Goal: Task Accomplishment & Management: Use online tool/utility

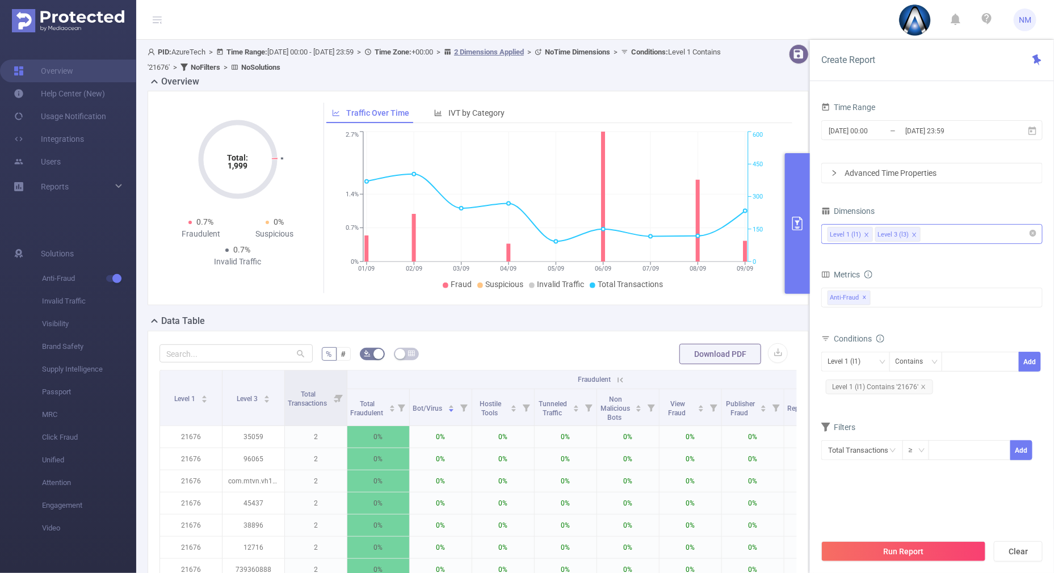
scroll to position [0, 2]
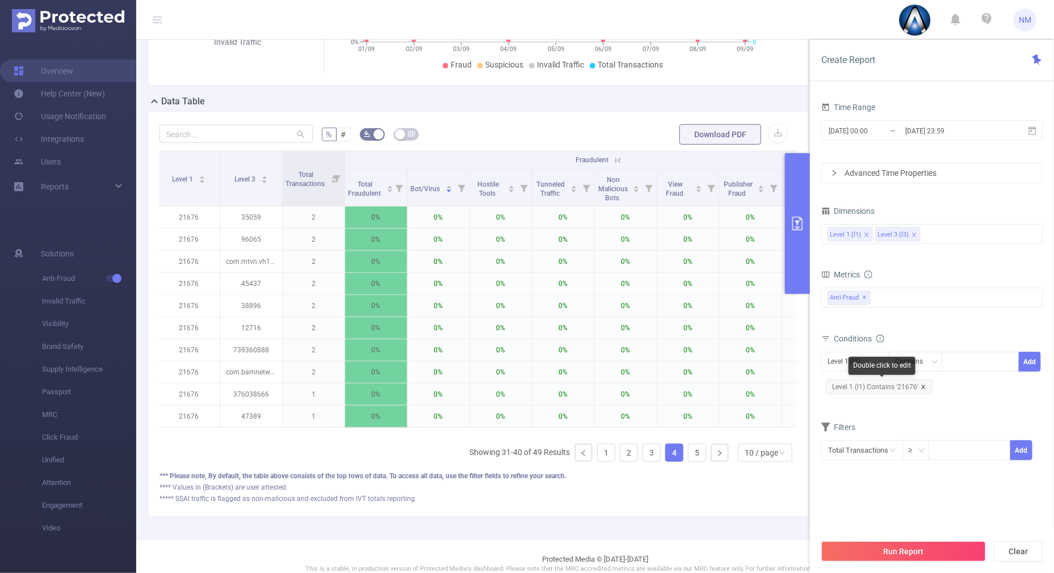
click at [923, 387] on icon "icon: close" at bounding box center [923, 387] width 4 height 4
click at [954, 364] on div at bounding box center [980, 361] width 65 height 19
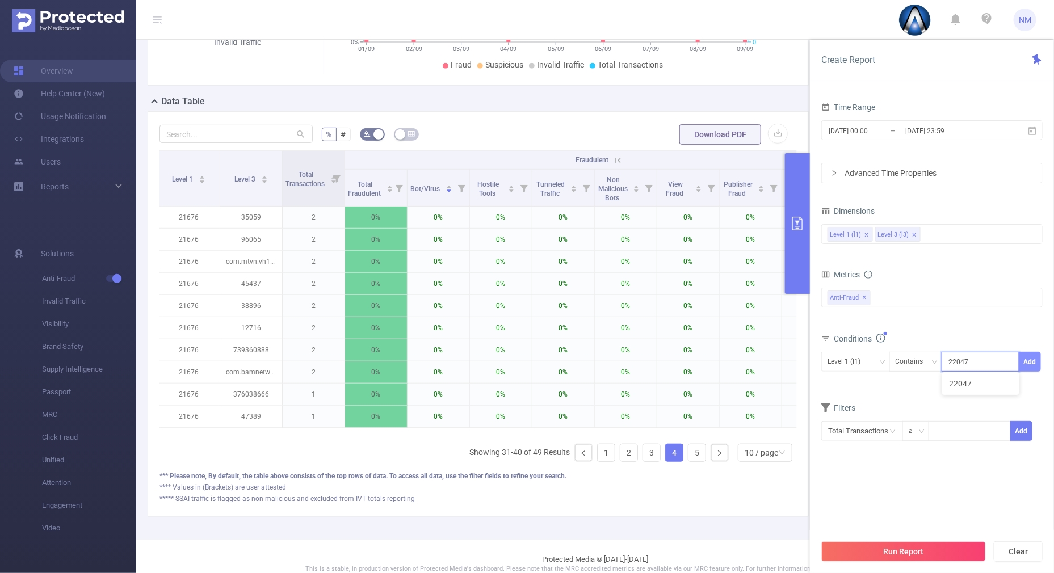
type input "22047"
click at [1034, 355] on button "Add" at bounding box center [1030, 362] width 22 height 20
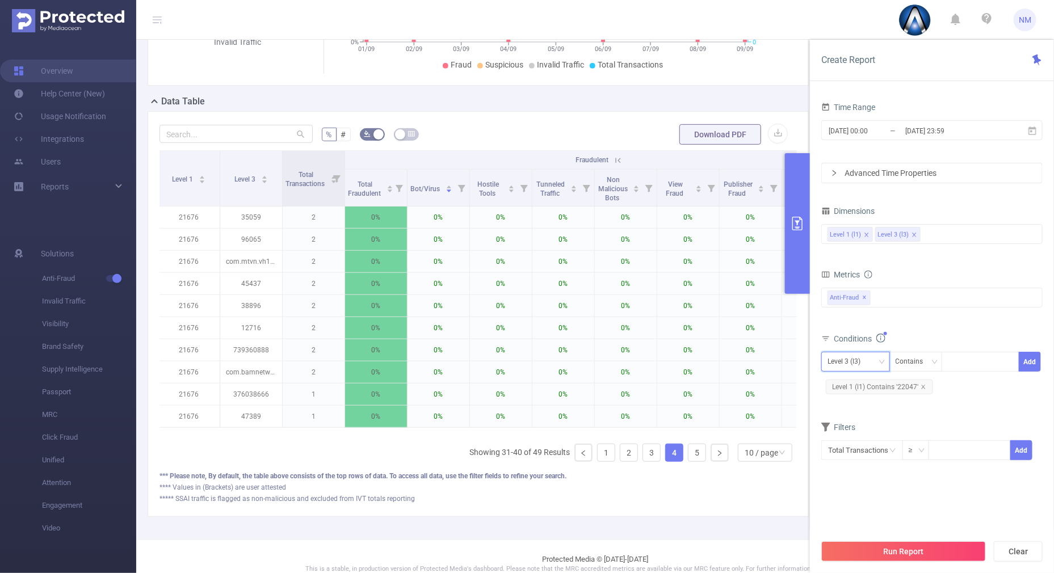
click at [867, 357] on div "Level 3 (l3)" at bounding box center [848, 361] width 41 height 19
click at [841, 385] on li "Level 1 (l1)" at bounding box center [855, 384] width 69 height 18
click at [925, 120] on span "[DATE] 00:00 _ [DATE] 23:59" at bounding box center [931, 130] width 221 height 20
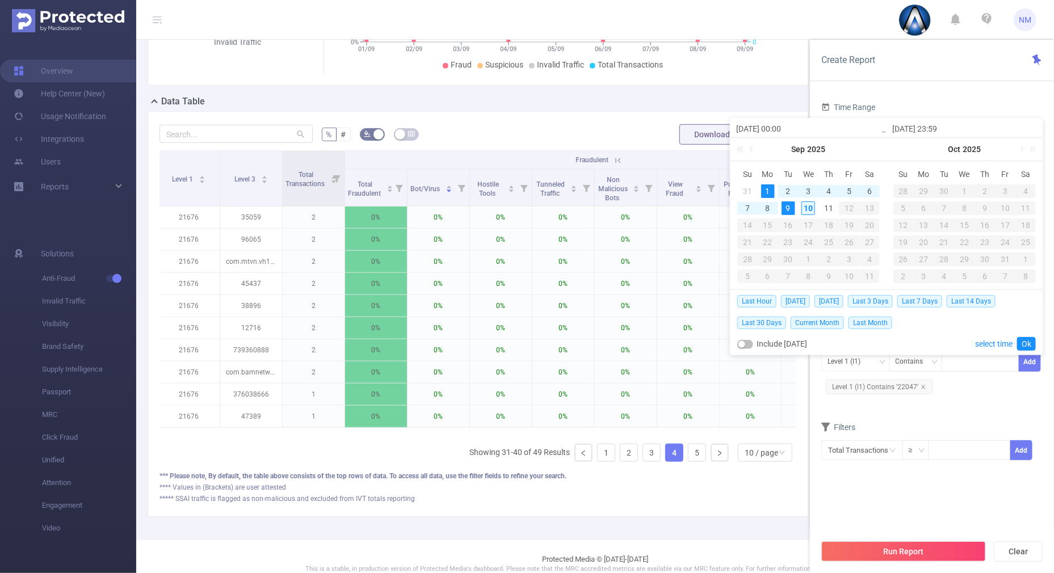
click at [809, 207] on div "10" at bounding box center [808, 208] width 14 height 14
type input "[DATE] 00:00"
type input "[DATE] 23:59"
type input "[DATE] 00:00"
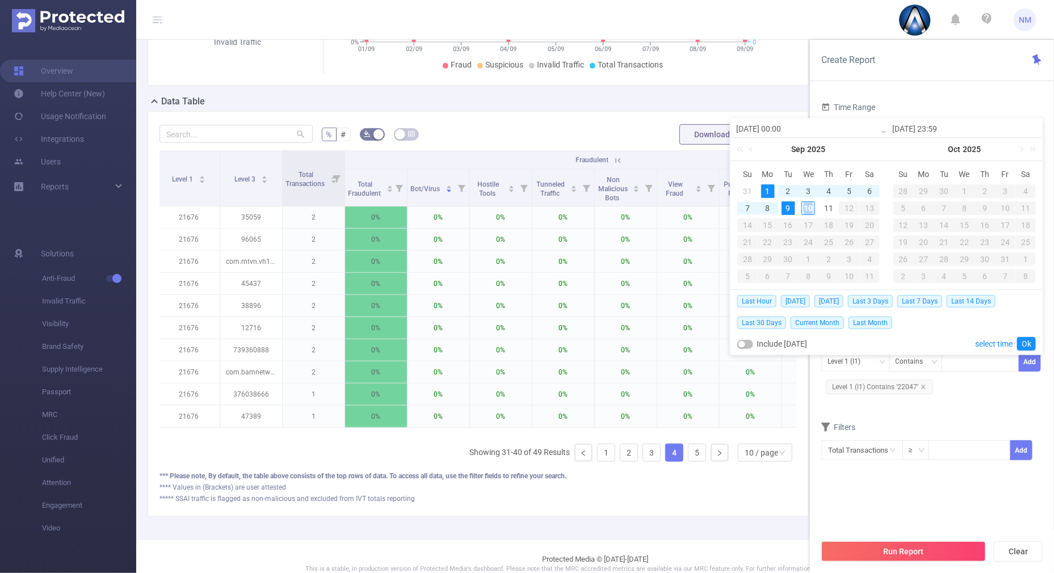
type input "[DATE] 23:59"
click at [1028, 338] on link "Ok" at bounding box center [1026, 344] width 19 height 14
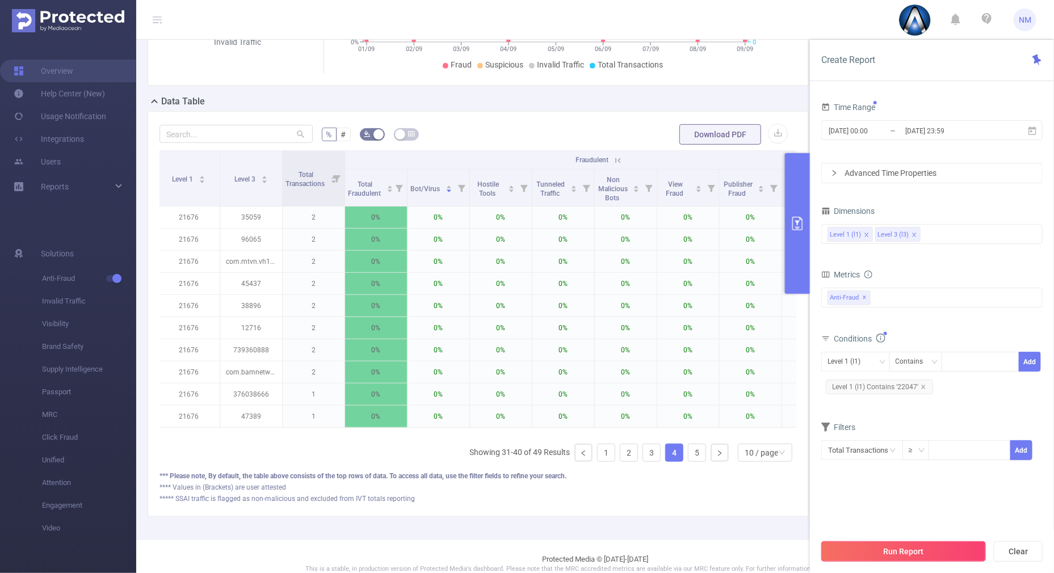
click at [894, 548] on button "Run Report" at bounding box center [903, 551] width 165 height 20
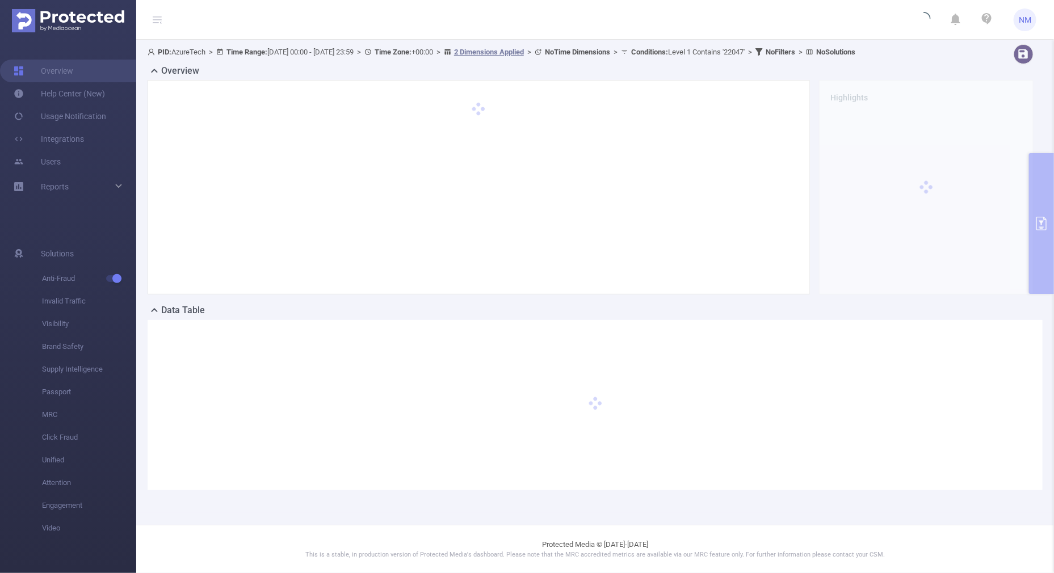
scroll to position [0, 0]
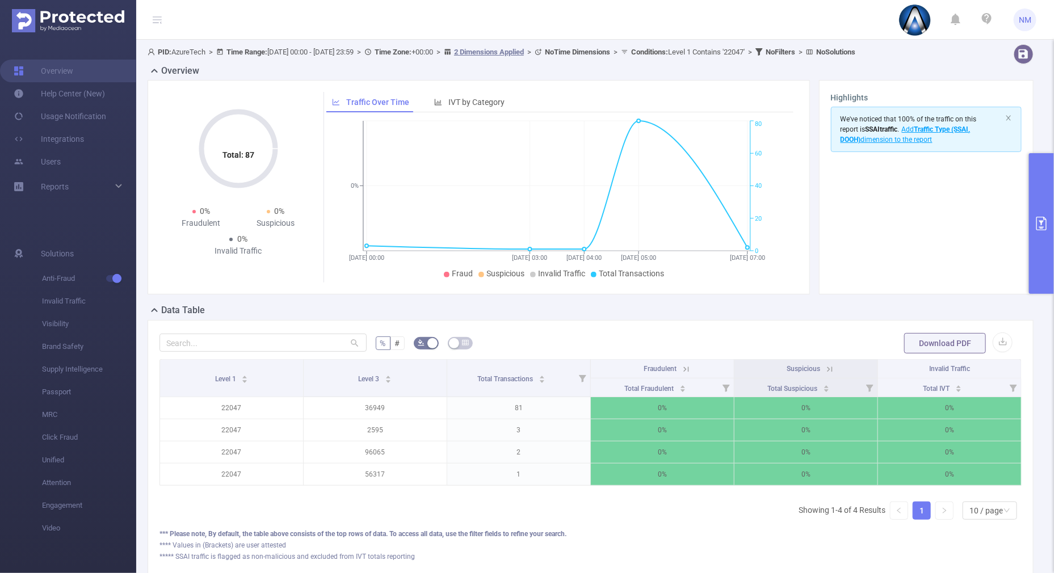
click at [827, 368] on icon at bounding box center [829, 369] width 5 height 5
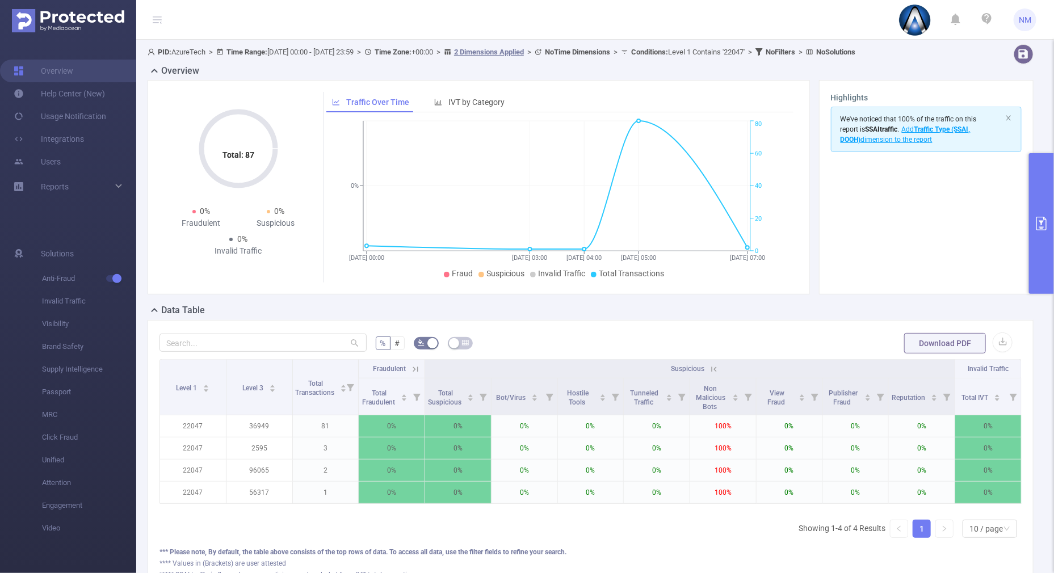
scroll to position [0, 2]
click at [707, 366] on icon at bounding box center [712, 369] width 10 height 10
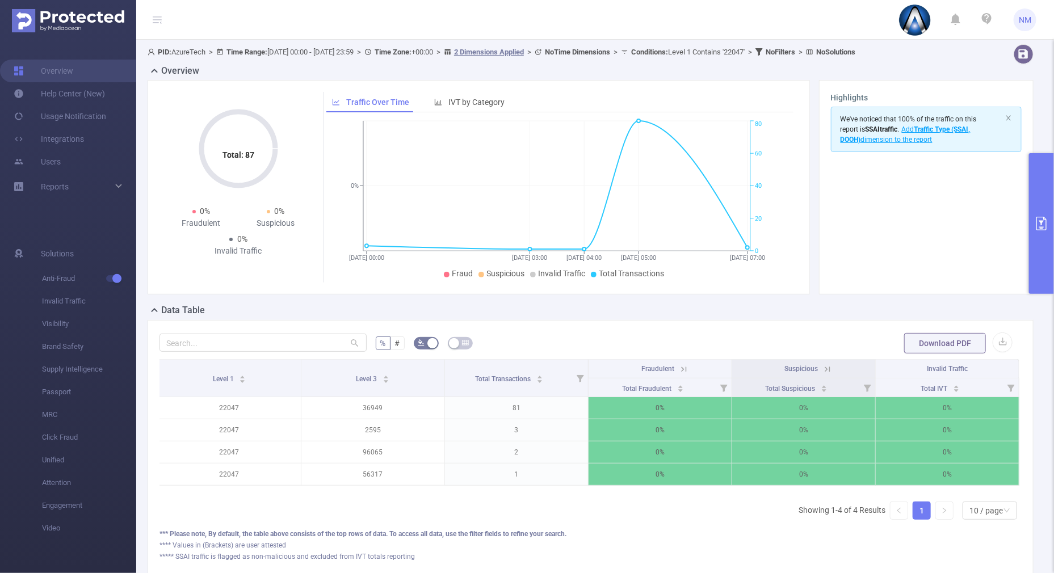
click at [679, 367] on icon at bounding box center [684, 369] width 10 height 10
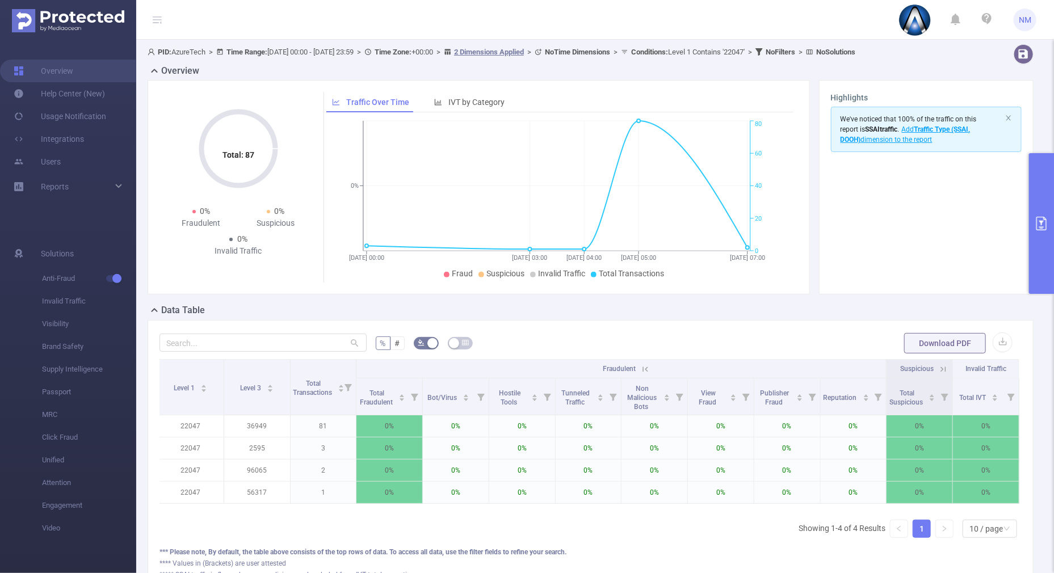
click at [941, 367] on icon at bounding box center [943, 369] width 5 height 5
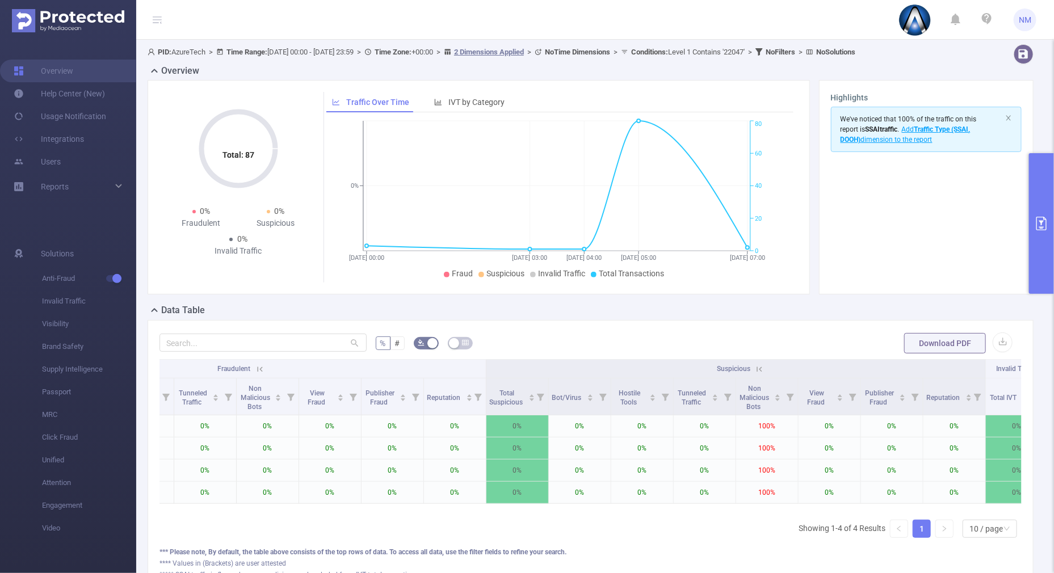
scroll to position [0, 400]
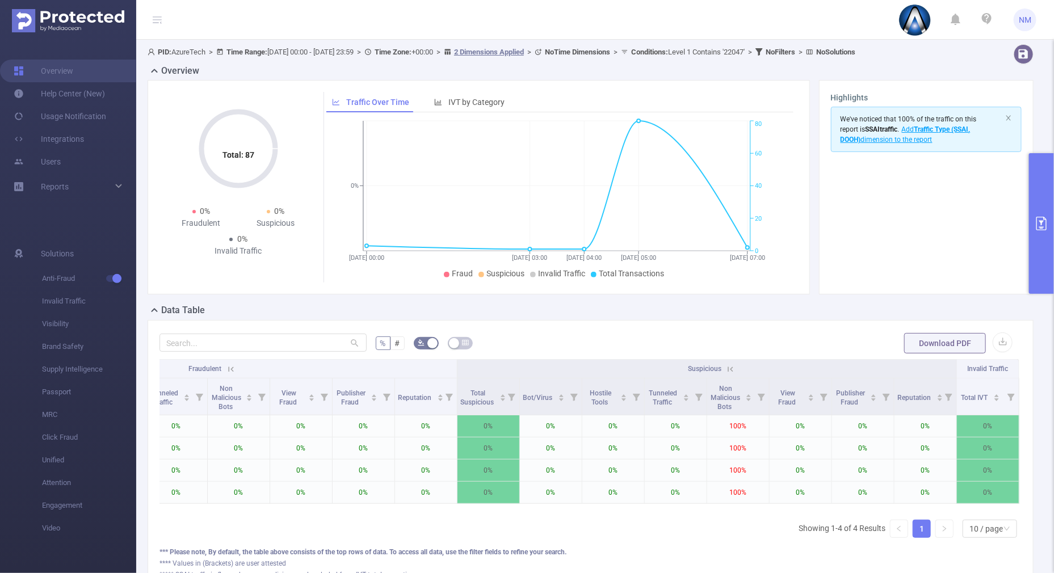
click at [728, 369] on icon at bounding box center [730, 369] width 5 height 5
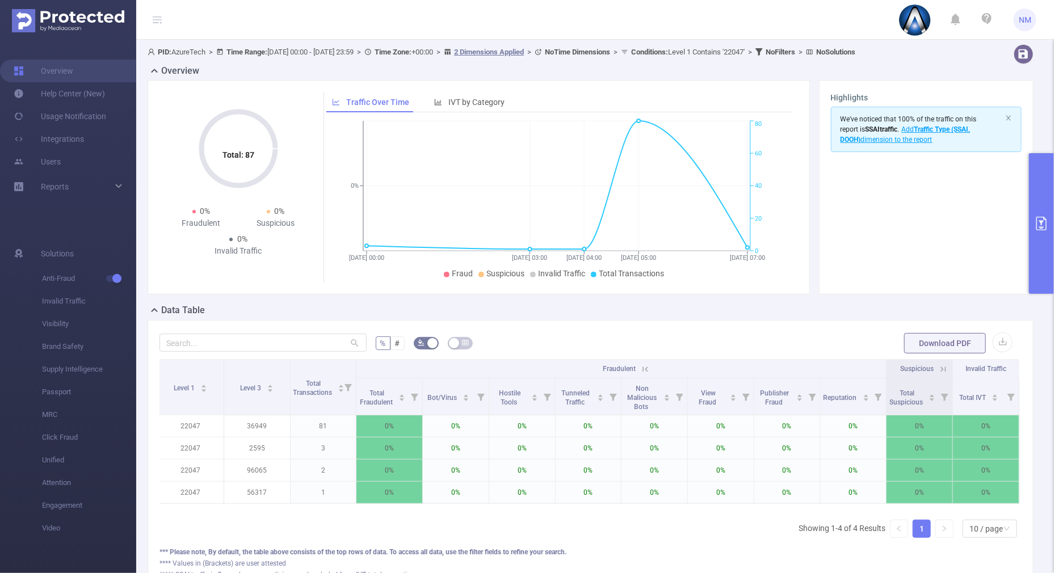
click at [938, 369] on icon at bounding box center [943, 369] width 10 height 10
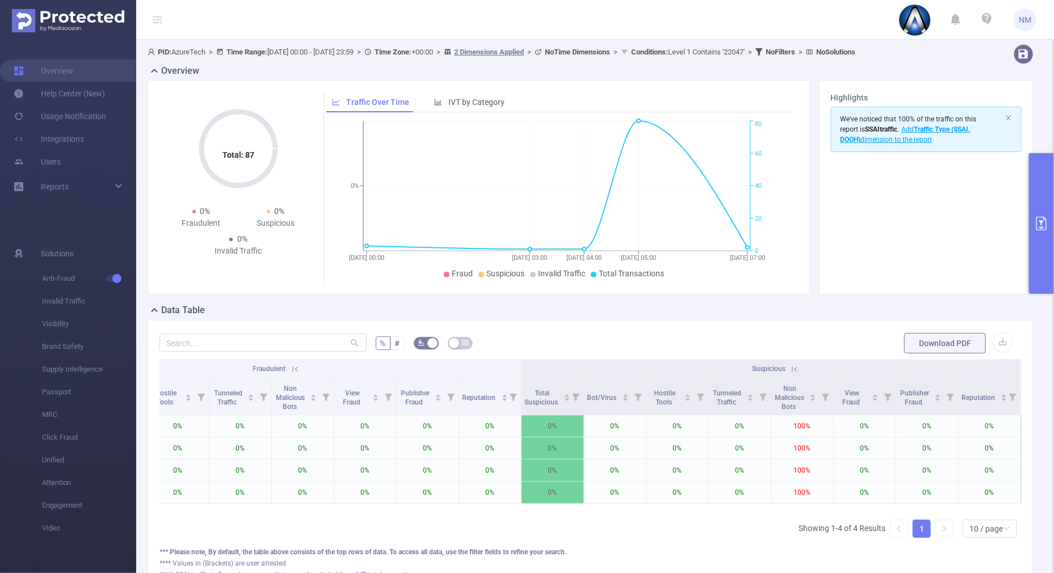
scroll to position [0, 400]
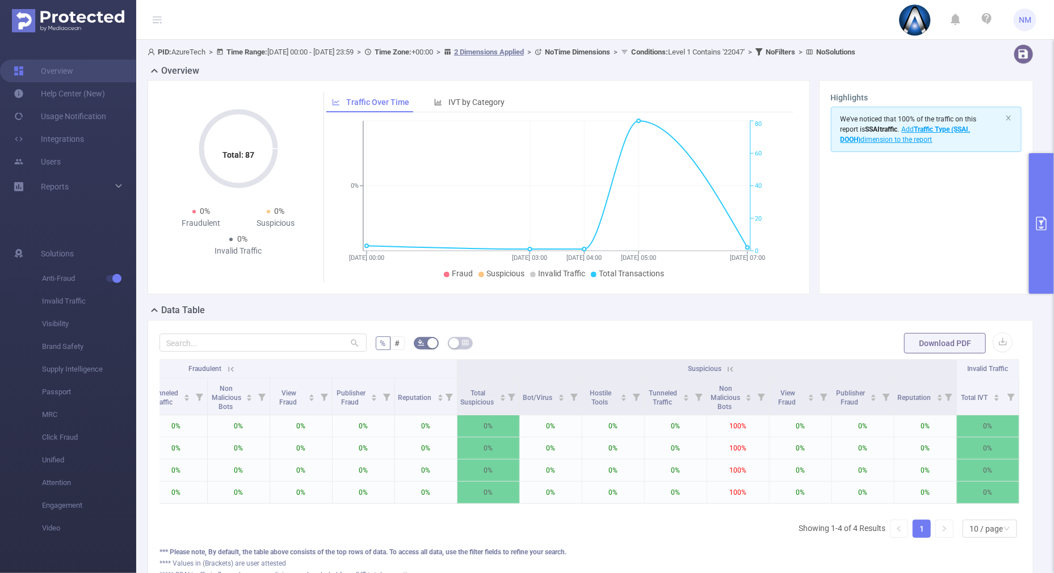
click at [1040, 274] on button "primary" at bounding box center [1041, 223] width 25 height 141
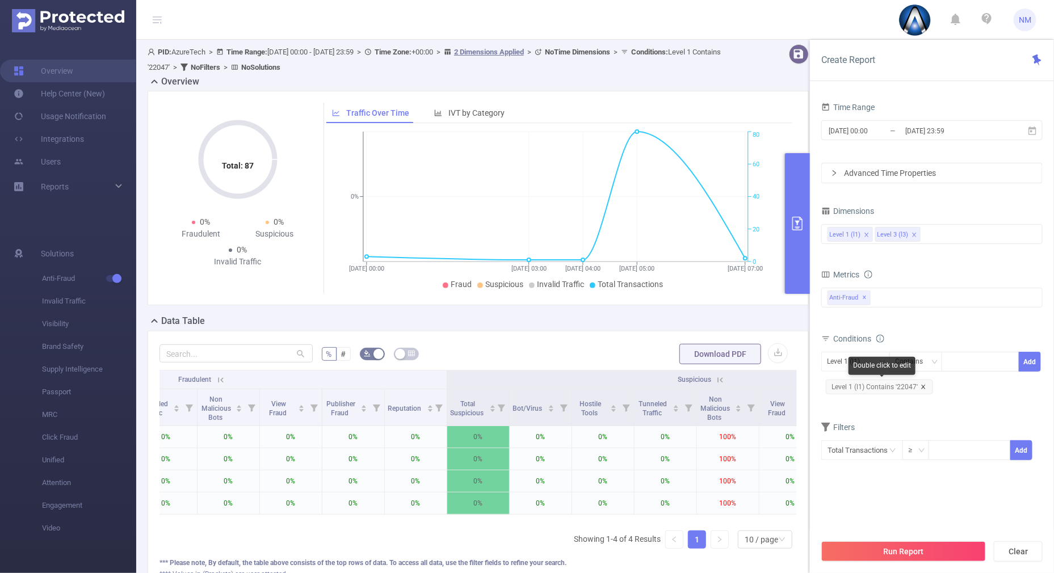
click at [921, 386] on icon "icon: close" at bounding box center [924, 387] width 6 height 6
click at [968, 357] on div at bounding box center [980, 361] width 65 height 19
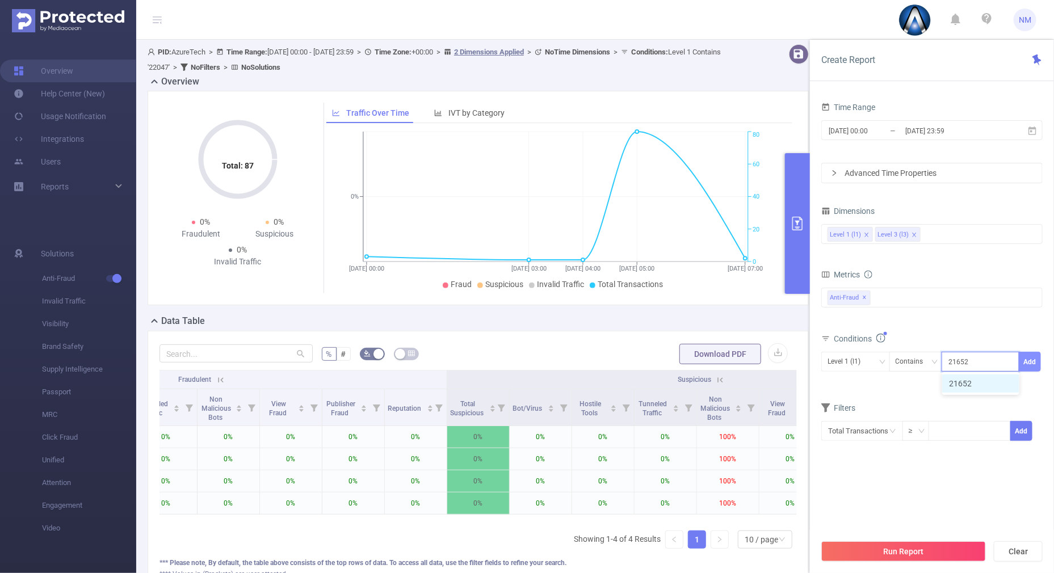
type input "21652"
click at [1028, 359] on button "Add" at bounding box center [1030, 362] width 22 height 20
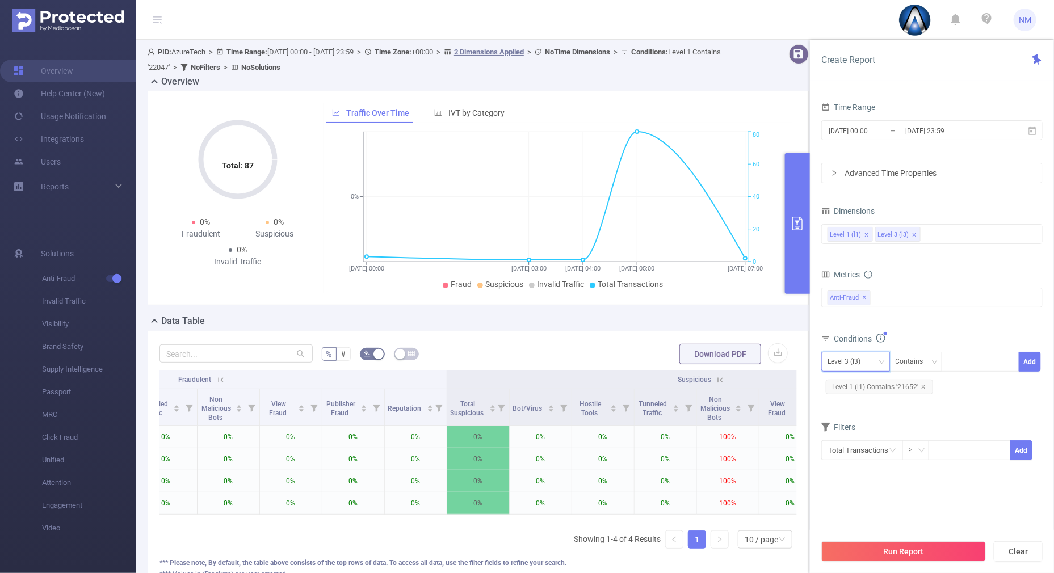
click at [875, 358] on div "Level 3 (l3)" at bounding box center [856, 361] width 56 height 19
click at [860, 379] on li "Level 1 (l1)" at bounding box center [855, 384] width 69 height 18
click at [906, 324] on div "Total Fraudulent Bot/Virus Hostile Tools Tunneled Traffic Non Malicious Bots Vi…" at bounding box center [931, 305] width 221 height 40
click at [855, 544] on button "Run Report" at bounding box center [903, 551] width 165 height 20
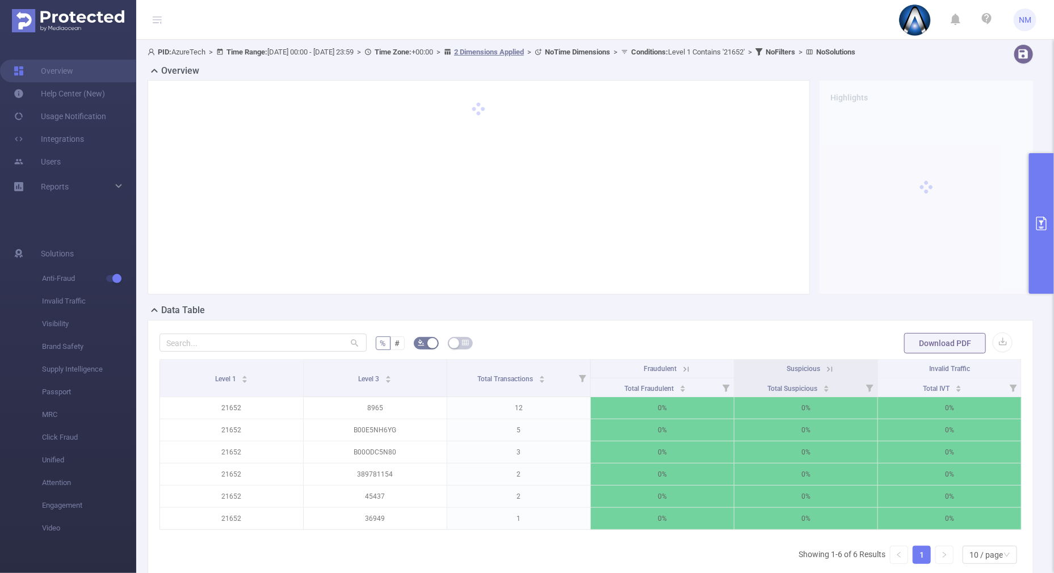
click at [825, 367] on icon at bounding box center [830, 369] width 10 height 10
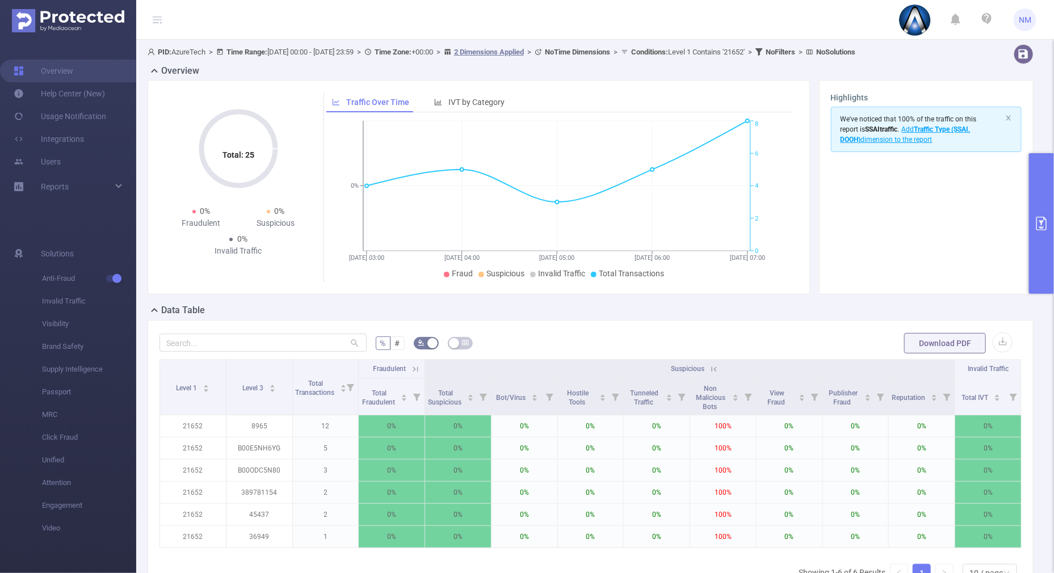
click at [709, 369] on icon at bounding box center [714, 369] width 10 height 10
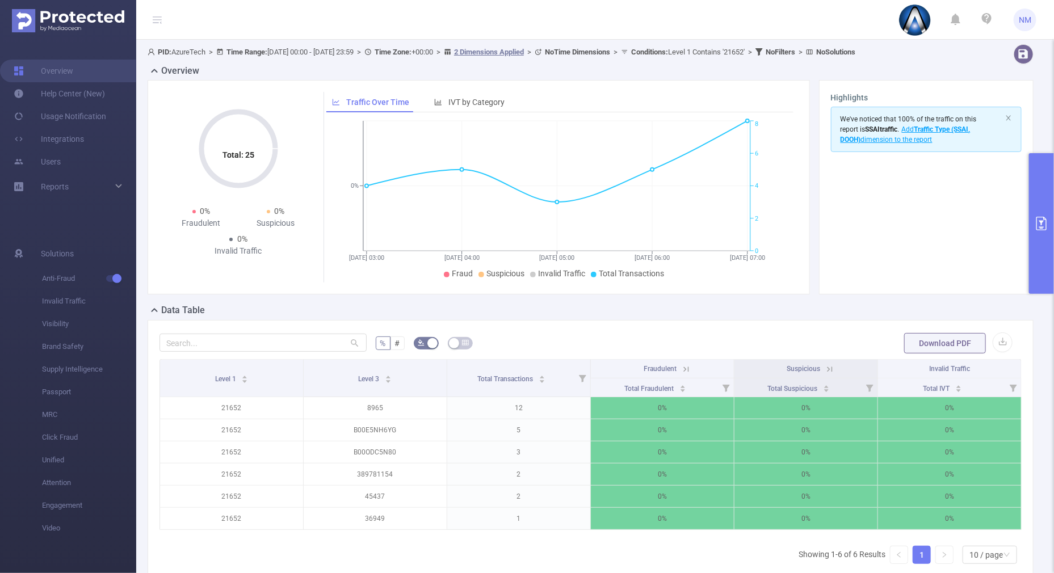
click at [1038, 262] on button "primary" at bounding box center [1041, 223] width 25 height 141
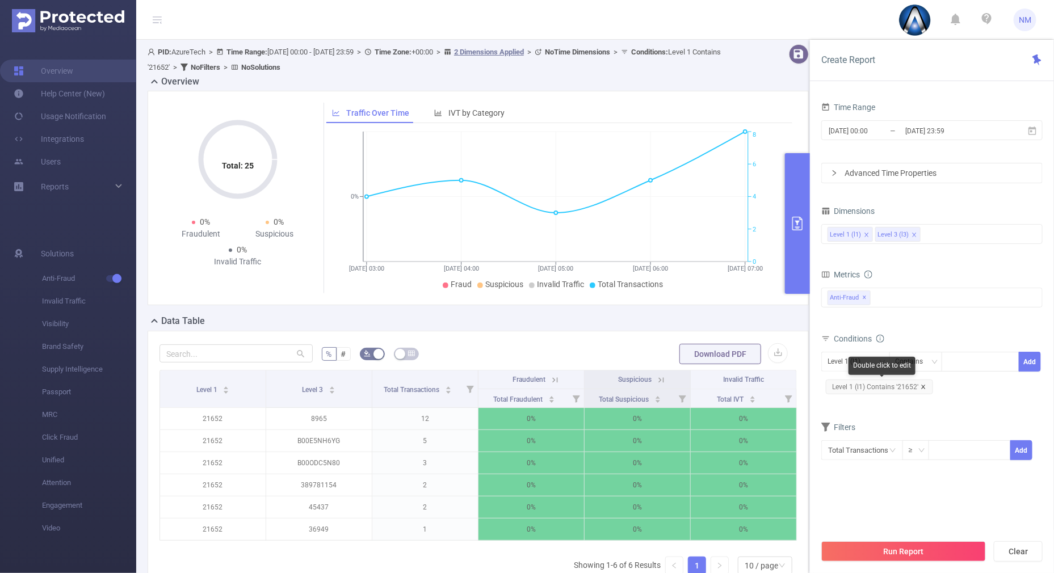
click at [923, 388] on icon "icon: close" at bounding box center [923, 387] width 4 height 4
click at [967, 364] on div at bounding box center [980, 361] width 65 height 19
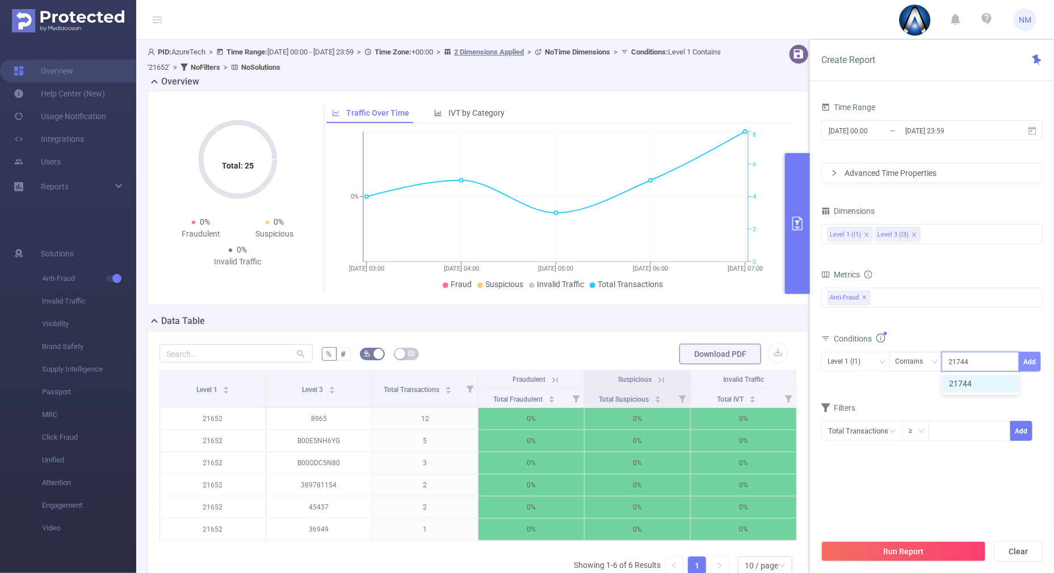
type input "21744"
click at [1039, 363] on button "Add" at bounding box center [1030, 362] width 22 height 20
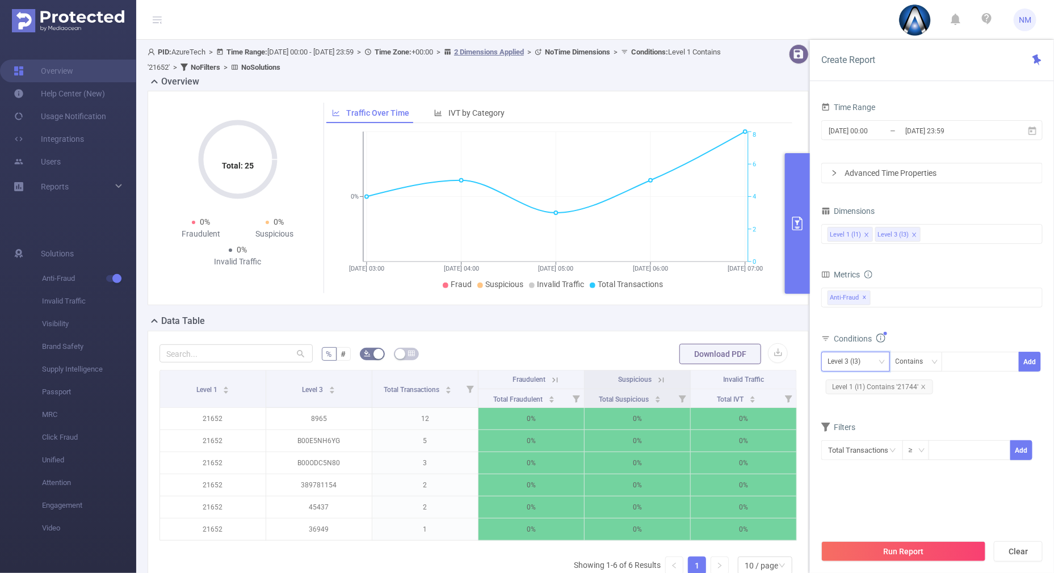
click at [871, 366] on div "Level 3 (l3)" at bounding box center [856, 361] width 56 height 19
click at [841, 391] on li "Level 1 (l1)" at bounding box center [855, 384] width 69 height 18
click at [942, 316] on div "Total Fraudulent Bot/Virus Hostile Tools Tunneled Traffic Non Malicious Bots Vi…" at bounding box center [931, 304] width 221 height 33
click at [919, 127] on input "[DATE] 23:59" at bounding box center [950, 130] width 92 height 15
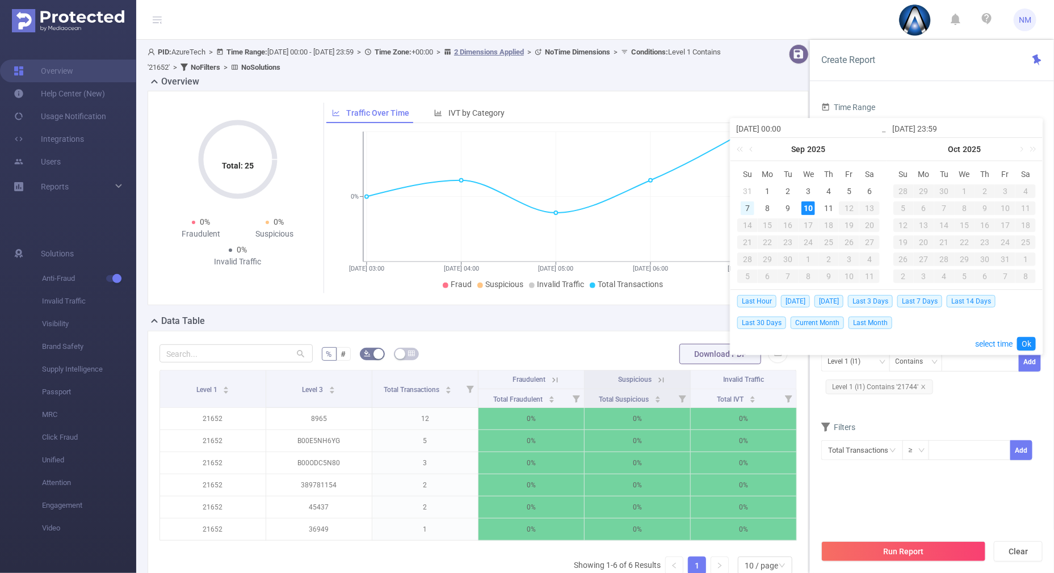
click at [740, 208] on td "7" at bounding box center [747, 208] width 20 height 17
click at [806, 207] on div "10" at bounding box center [808, 208] width 14 height 14
type input "[DATE] 00:00"
click at [1029, 340] on link "Ok" at bounding box center [1026, 344] width 19 height 14
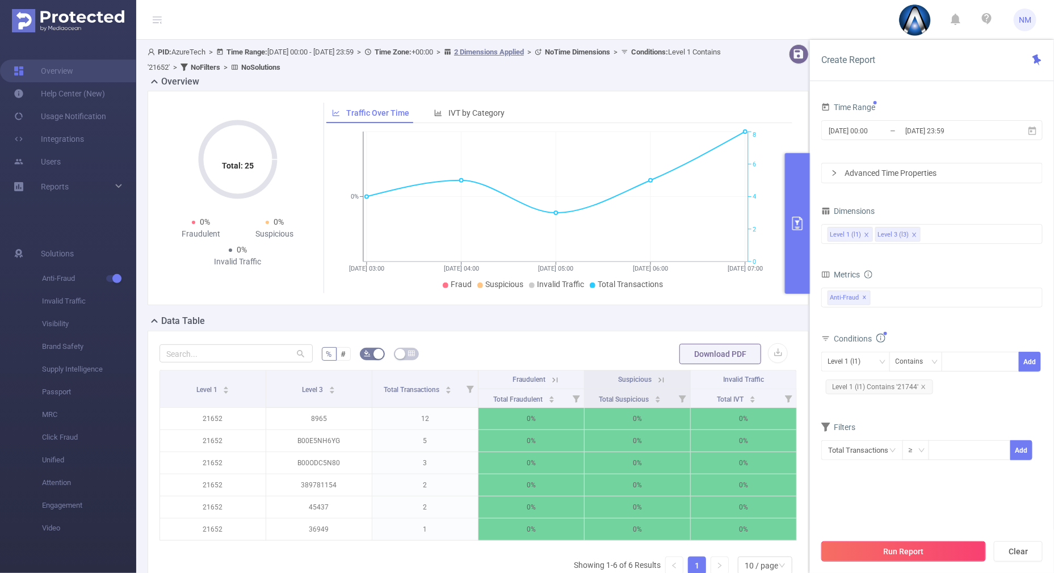
click at [898, 547] on button "Run Report" at bounding box center [903, 551] width 165 height 20
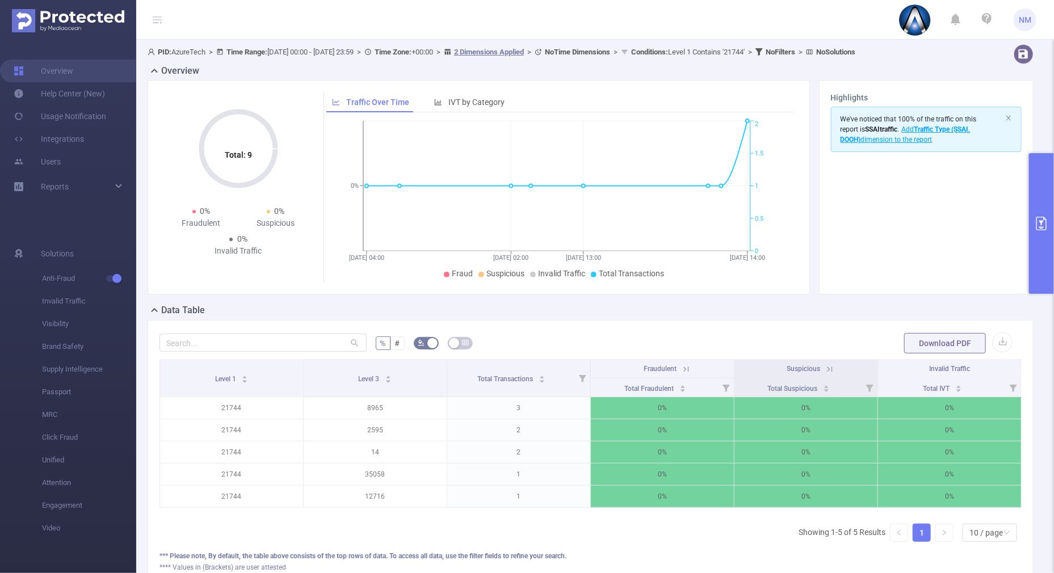
click at [681, 366] on icon at bounding box center [686, 369] width 10 height 10
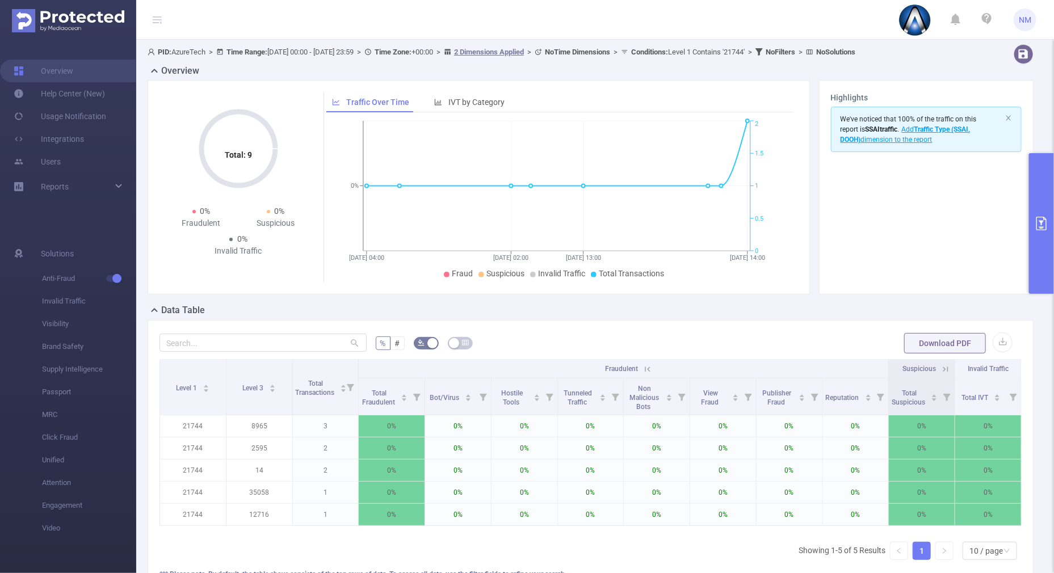
click at [940, 371] on icon at bounding box center [945, 369] width 10 height 10
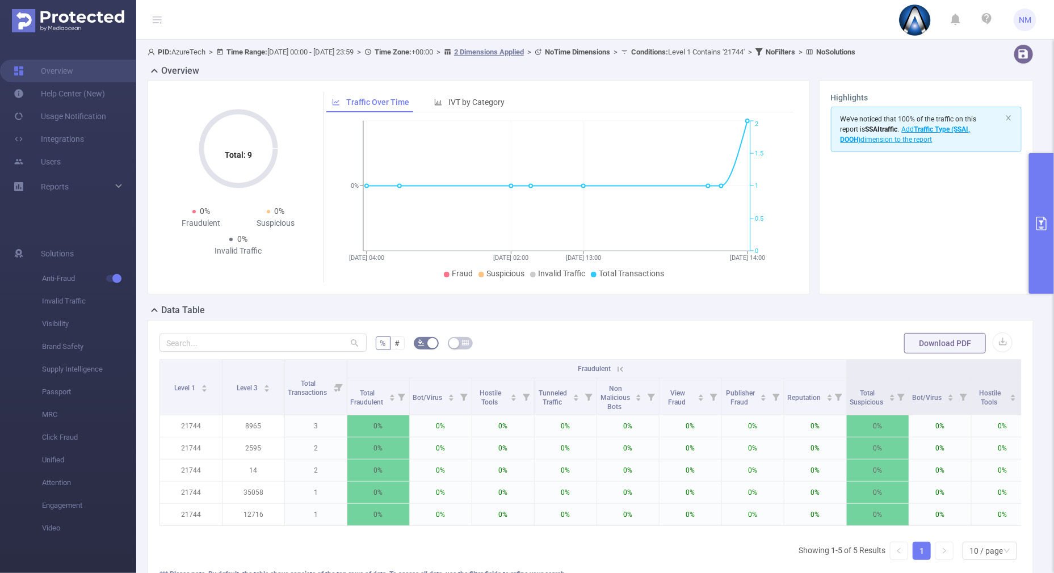
click at [1053, 260] on html "NM Overview Help Center (New) Usage Notification Integrations Users Reports Sol…" at bounding box center [527, 286] width 1054 height 573
click at [1047, 260] on button "primary" at bounding box center [1041, 223] width 25 height 141
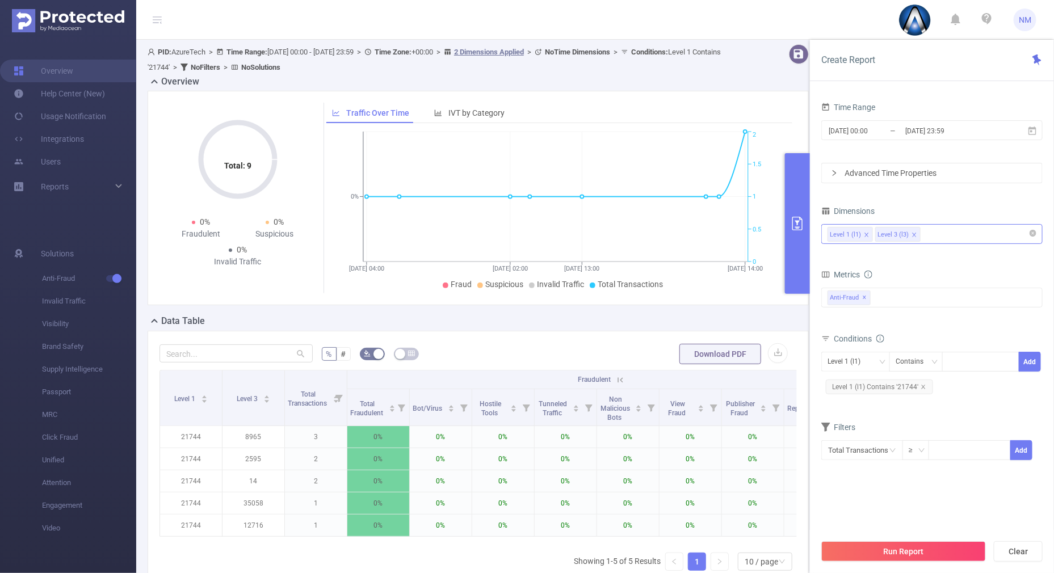
click at [934, 229] on div "Level 1 (l1) Level 3 (l3)" at bounding box center [932, 234] width 209 height 19
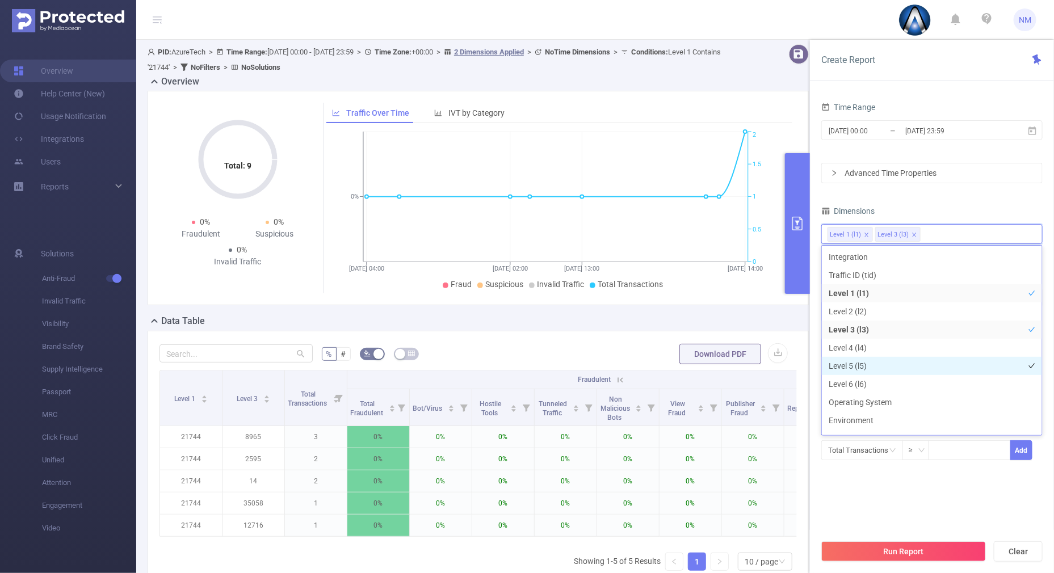
scroll to position [144, 0]
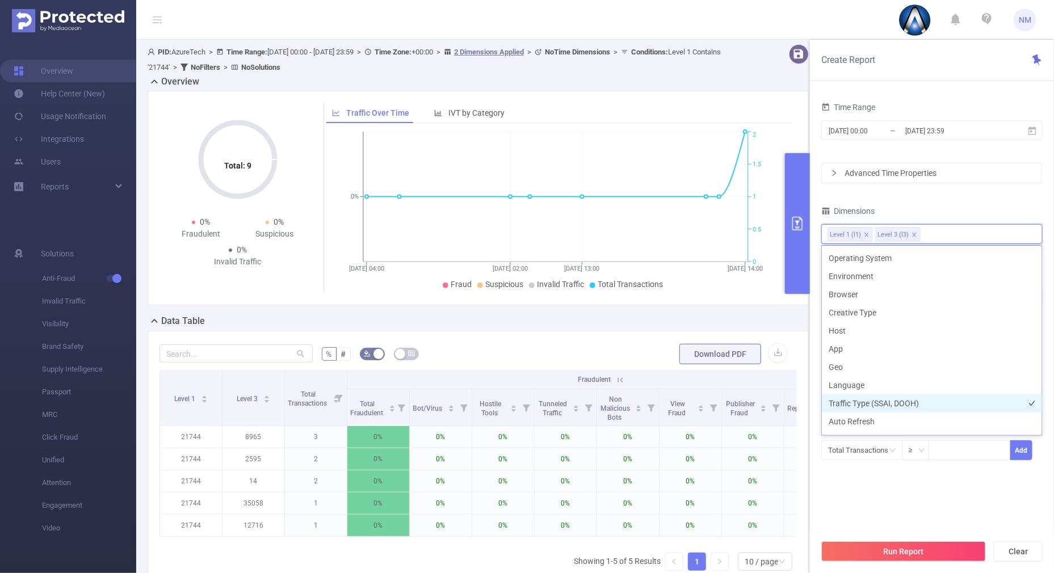
click at [883, 397] on li "Traffic Type (SSAI, DOOH)" at bounding box center [932, 403] width 220 height 18
click at [754, 288] on ul "Fraud Suspicious Invalid Traffic Total Transactions" at bounding box center [555, 285] width 453 height 12
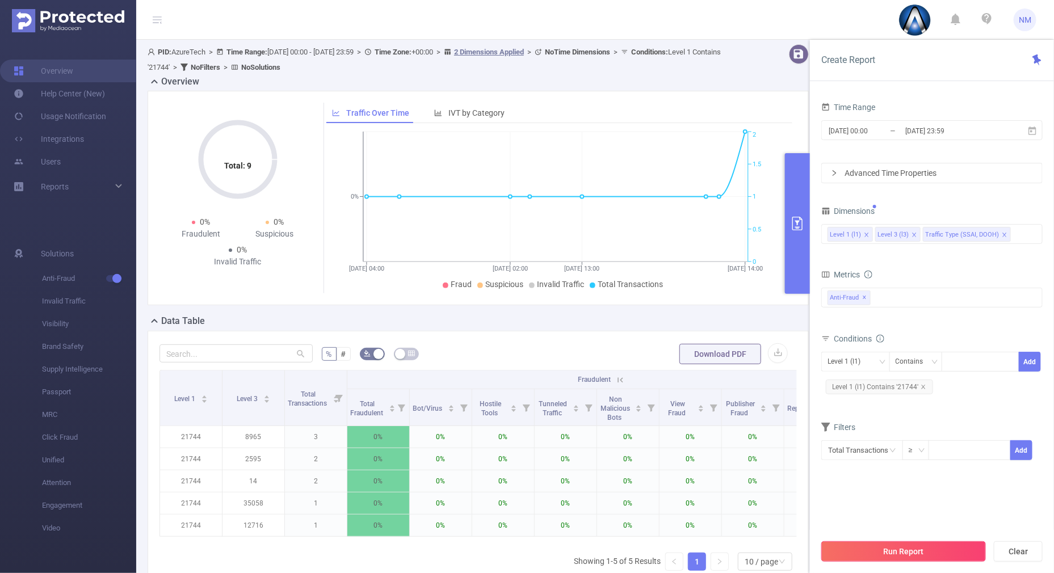
click at [902, 554] on button "Run Report" at bounding box center [903, 551] width 165 height 20
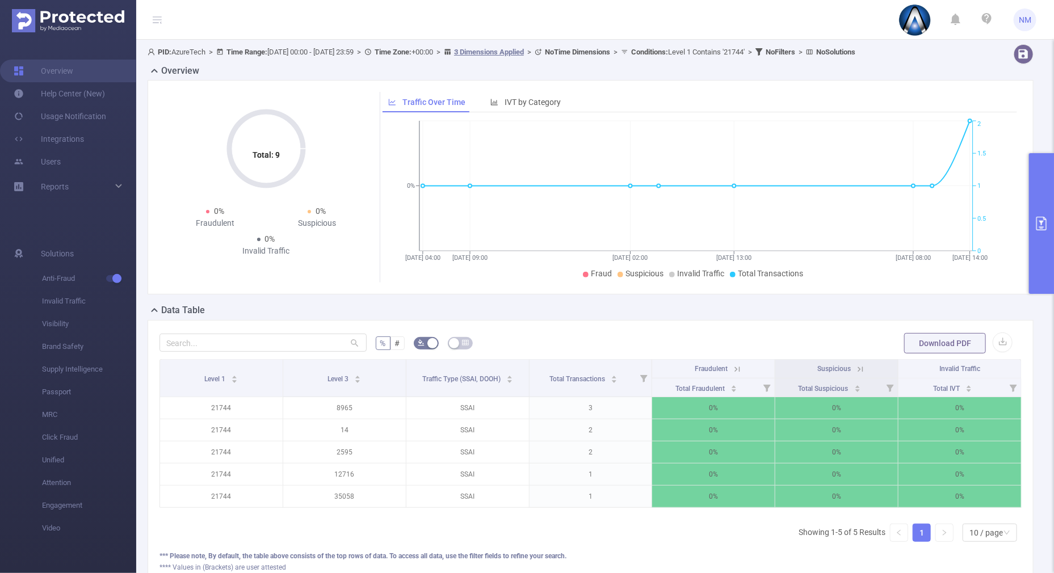
click at [735, 367] on th "Fraudulent" at bounding box center [713, 369] width 123 height 19
click at [734, 367] on icon at bounding box center [736, 369] width 5 height 5
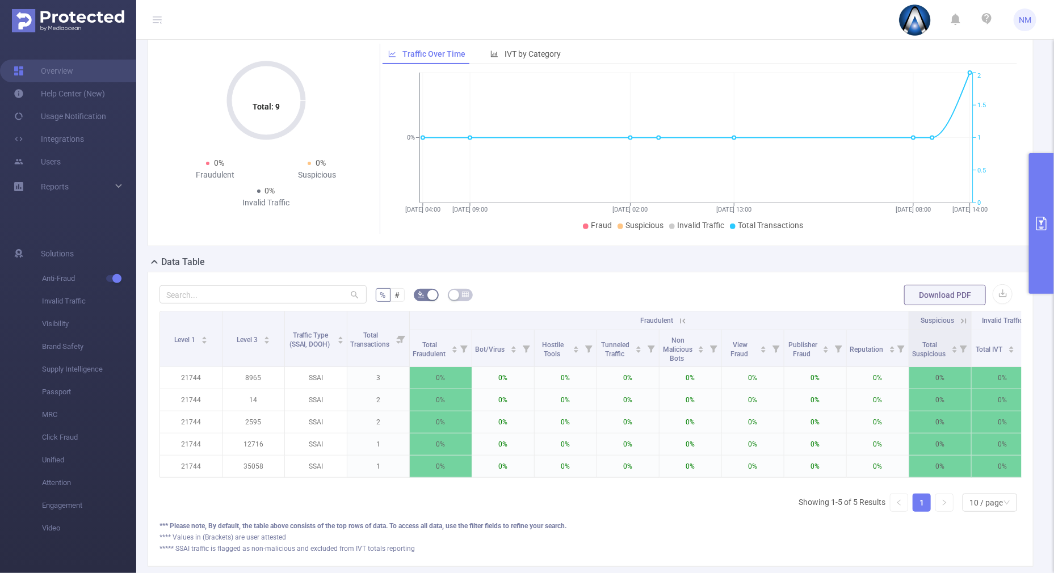
scroll to position [70, 0]
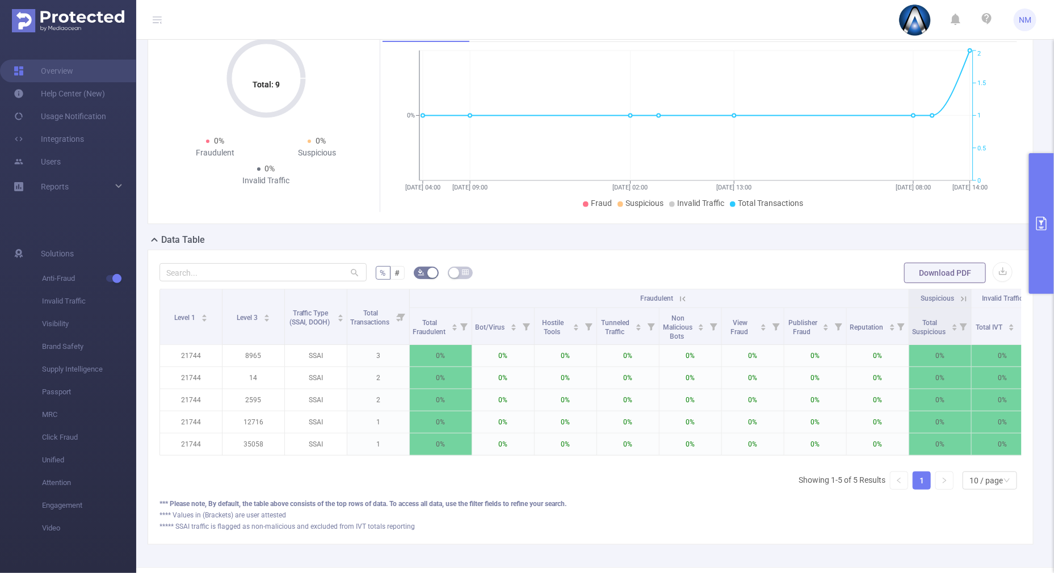
click at [1034, 264] on button "primary" at bounding box center [1041, 223] width 25 height 141
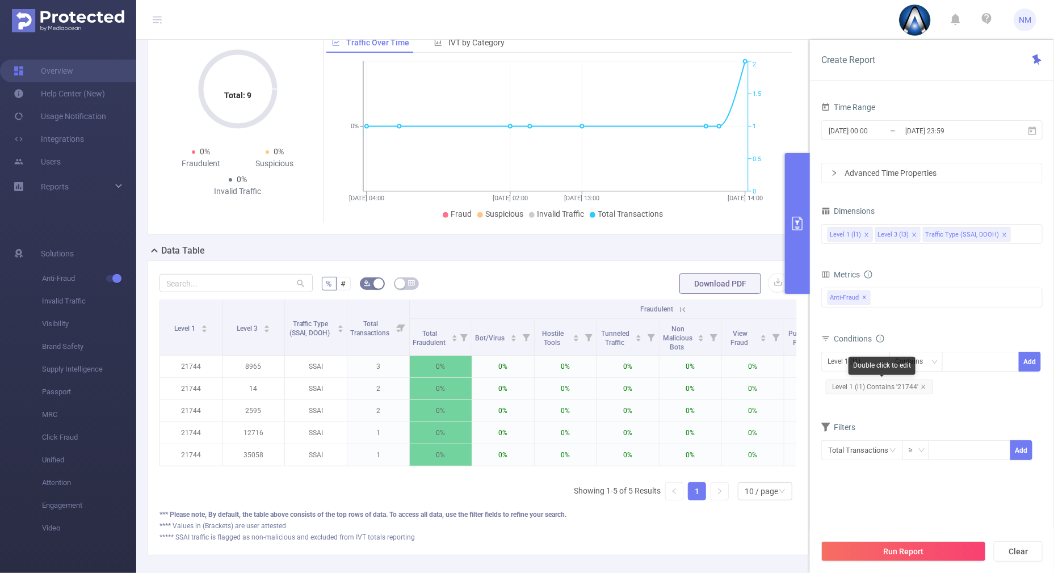
drag, startPoint x: 923, startPoint y: 384, endPoint x: 937, endPoint y: 373, distance: 17.7
click at [923, 385] on icon "icon: close" at bounding box center [924, 387] width 6 height 6
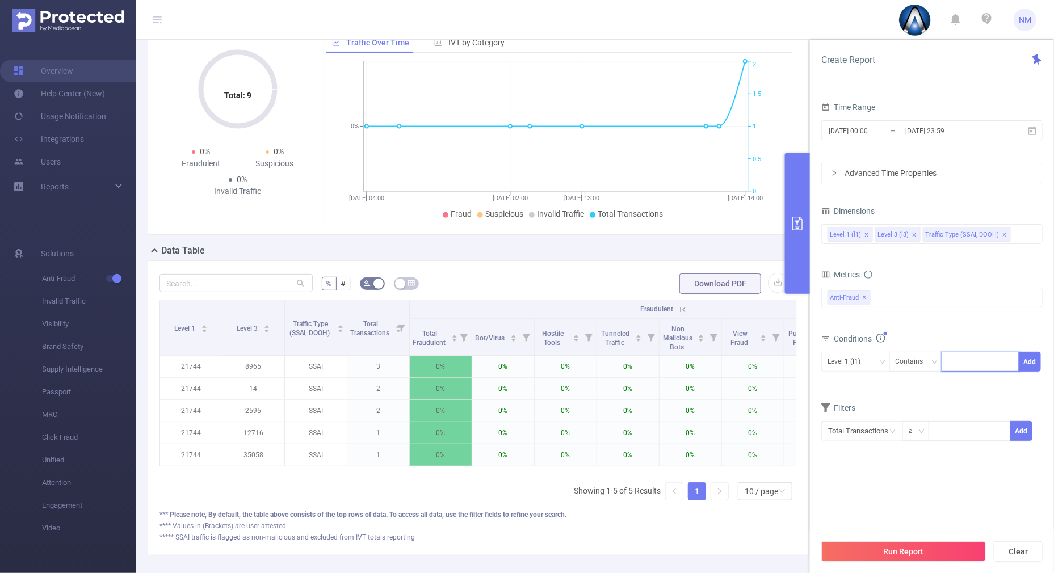
click at [951, 363] on input at bounding box center [950, 362] width 5 height 15
type input "21818"
click at [1038, 363] on button "Add" at bounding box center [1030, 362] width 22 height 20
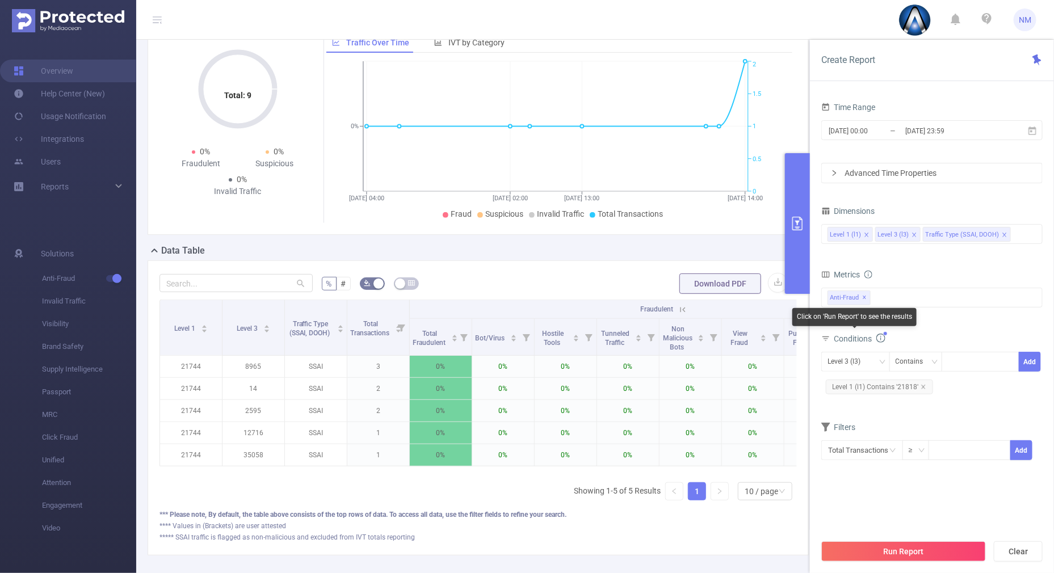
click at [850, 350] on div "Level 3 (l3) Contains 21818 Add Level 1 (l1) Contains '21818'" at bounding box center [931, 376] width 221 height 52
click at [847, 362] on div "Level 3 (l3)" at bounding box center [848, 361] width 41 height 19
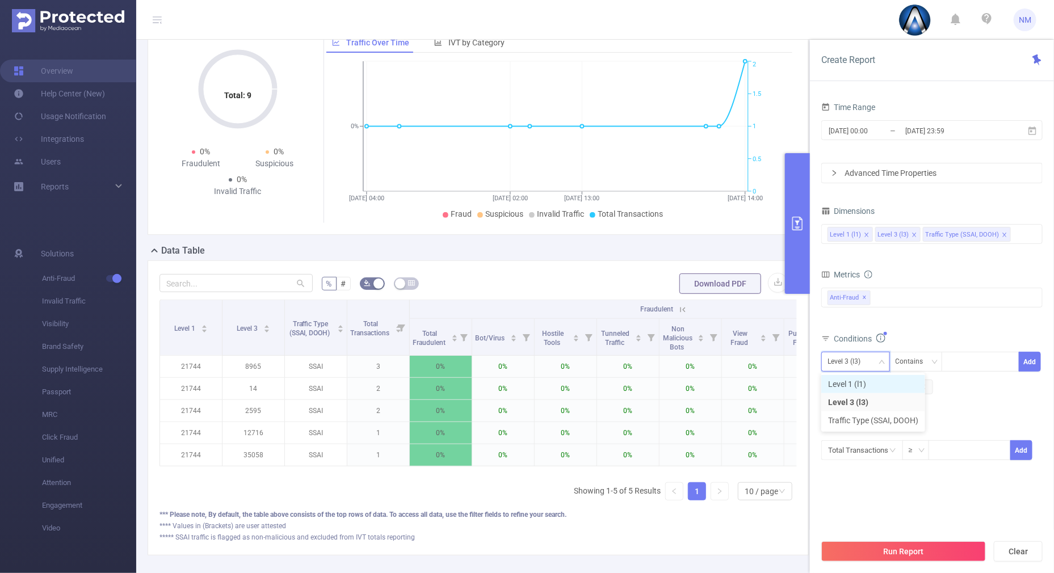
click at [849, 389] on li "Level 1 (l1)" at bounding box center [873, 384] width 104 height 18
click at [935, 317] on div "Total Fraudulent Bot/Virus Hostile Tools Tunneled Traffic Non Malicious Bots Vi…" at bounding box center [931, 304] width 221 height 33
click at [878, 551] on button "Run Report" at bounding box center [903, 551] width 165 height 20
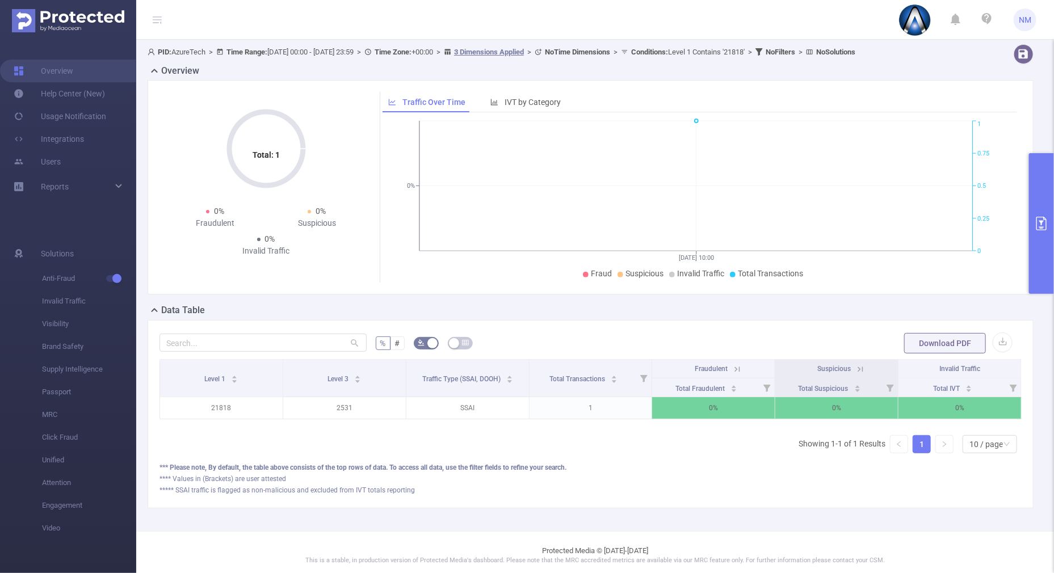
click at [1036, 271] on button "primary" at bounding box center [1041, 223] width 25 height 141
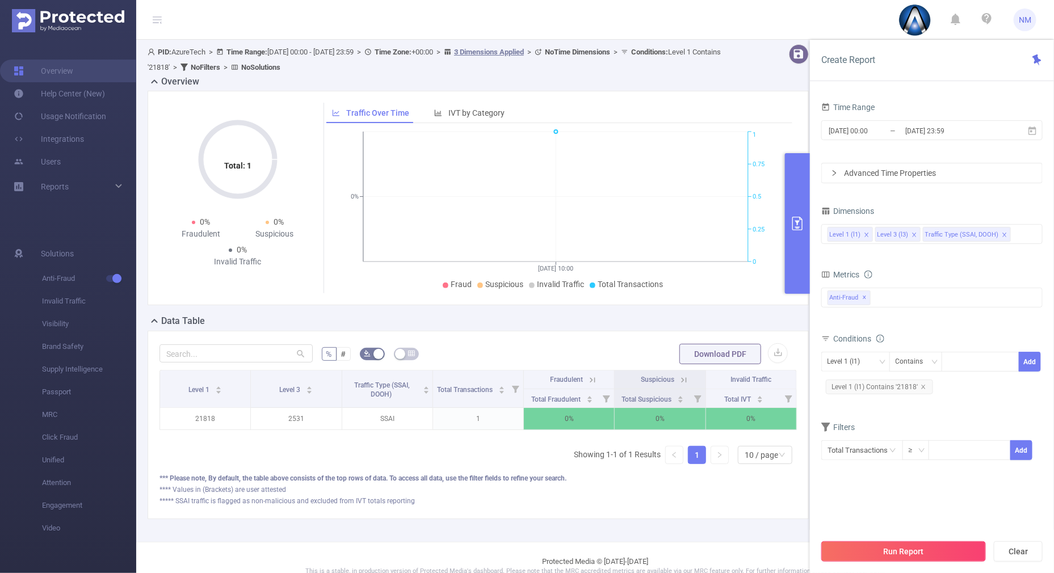
click at [878, 553] on button "Run Report" at bounding box center [903, 551] width 165 height 20
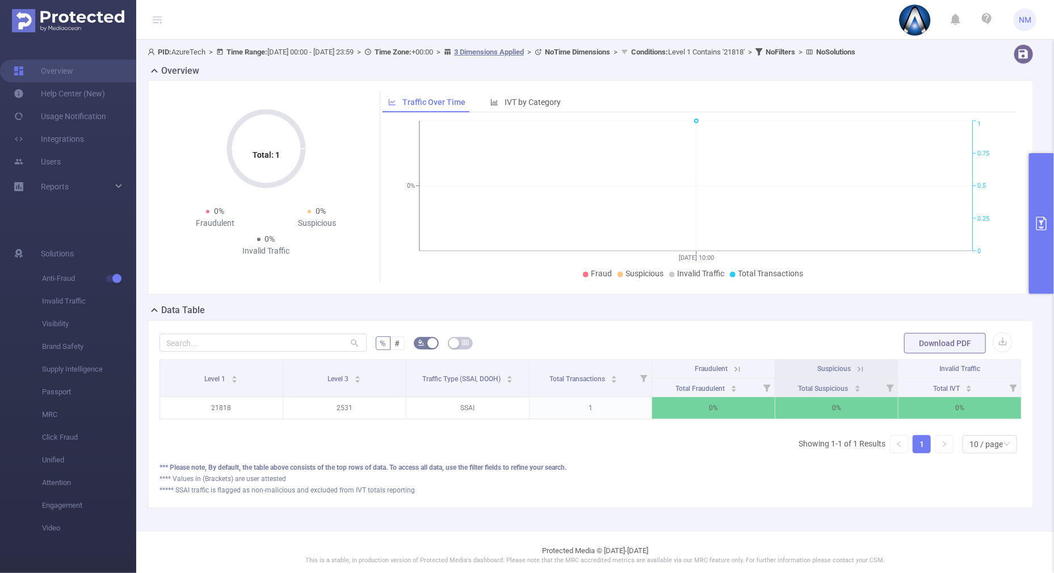
click at [1041, 268] on button "primary" at bounding box center [1041, 223] width 25 height 141
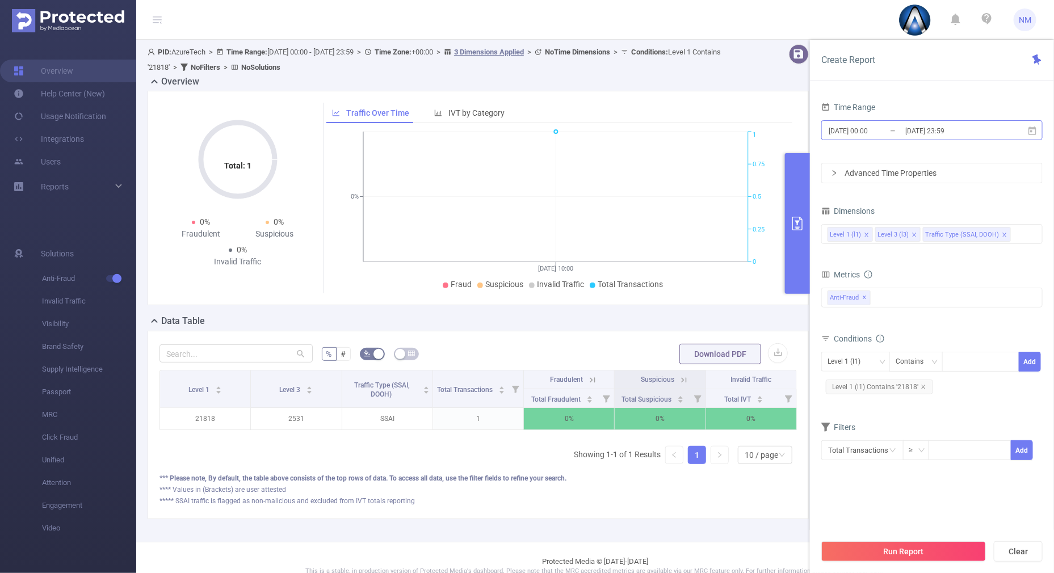
click at [935, 123] on input "[DATE] 23:59" at bounding box center [950, 130] width 92 height 15
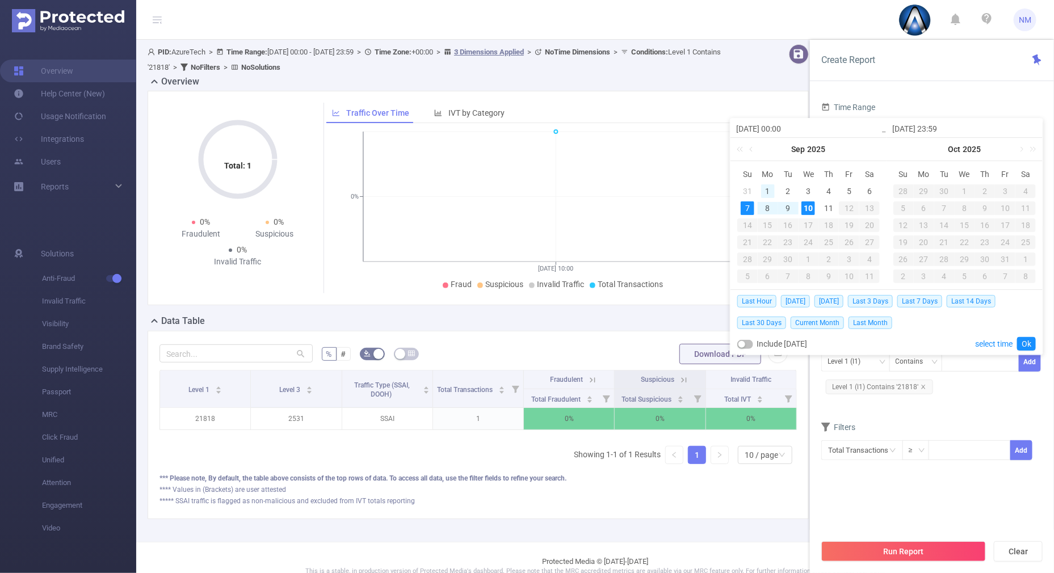
click at [763, 188] on div "1" at bounding box center [768, 191] width 14 height 14
click at [811, 207] on div "10" at bounding box center [808, 208] width 14 height 14
type input "[DATE] 00:00"
click at [1027, 343] on link "Ok" at bounding box center [1026, 344] width 19 height 14
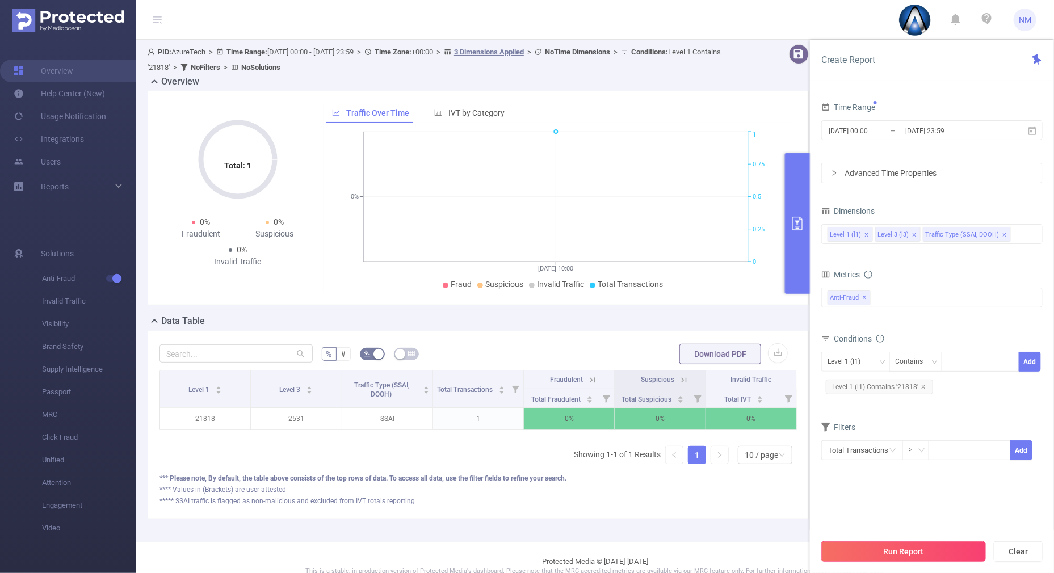
click at [885, 548] on button "Run Report" at bounding box center [903, 551] width 165 height 20
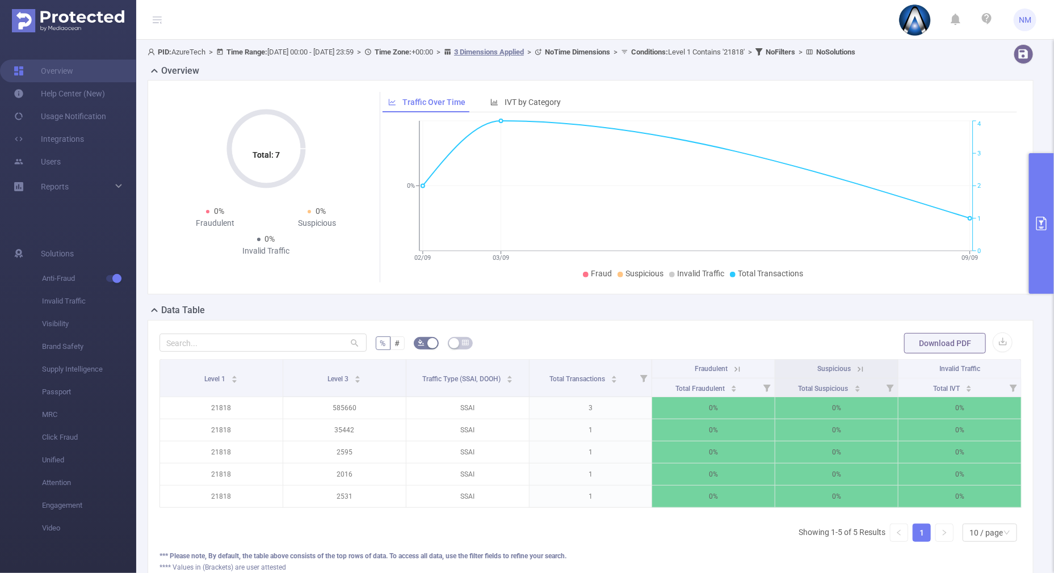
click at [1035, 270] on button "primary" at bounding box center [1041, 223] width 25 height 141
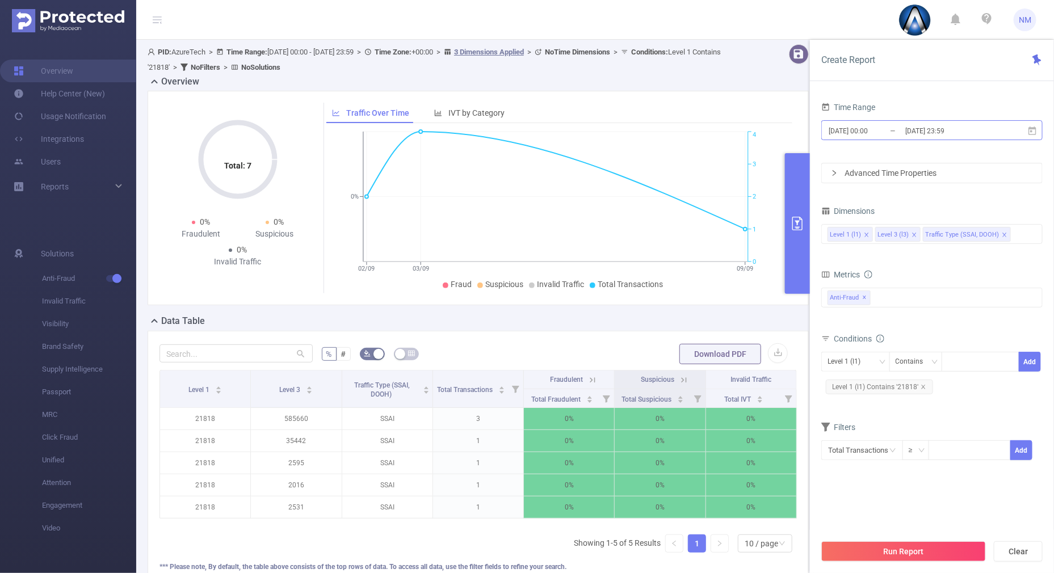
click at [934, 128] on input "[DATE] 23:59" at bounding box center [950, 130] width 92 height 15
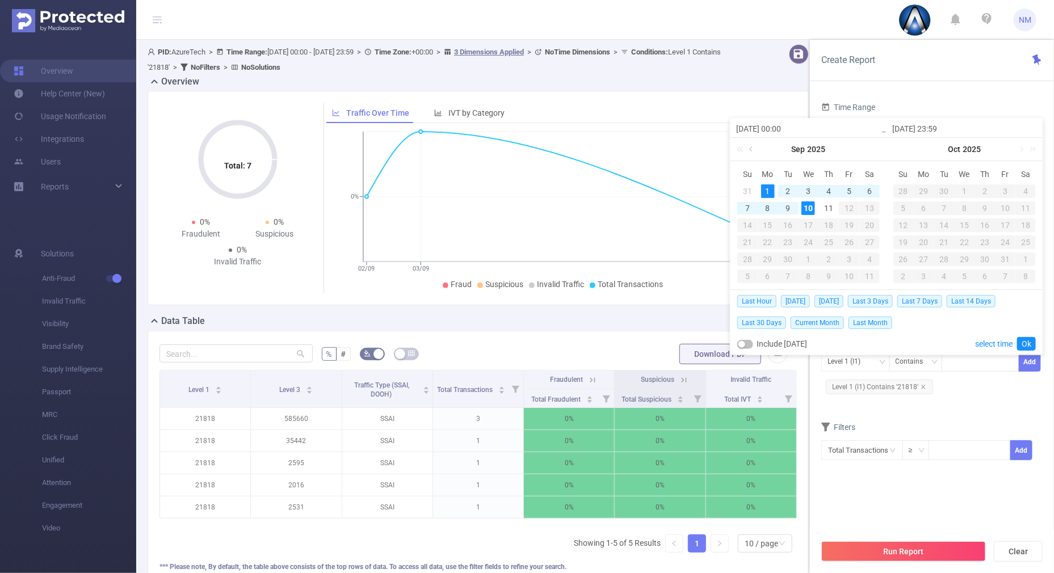
click at [749, 148] on link at bounding box center [752, 149] width 10 height 23
click at [747, 259] on div "24" at bounding box center [748, 260] width 14 height 14
click at [904, 146] on link at bounding box center [908, 149] width 10 height 23
click at [744, 261] on div "24" at bounding box center [748, 260] width 14 height 14
type input "[DATE] 00:00"
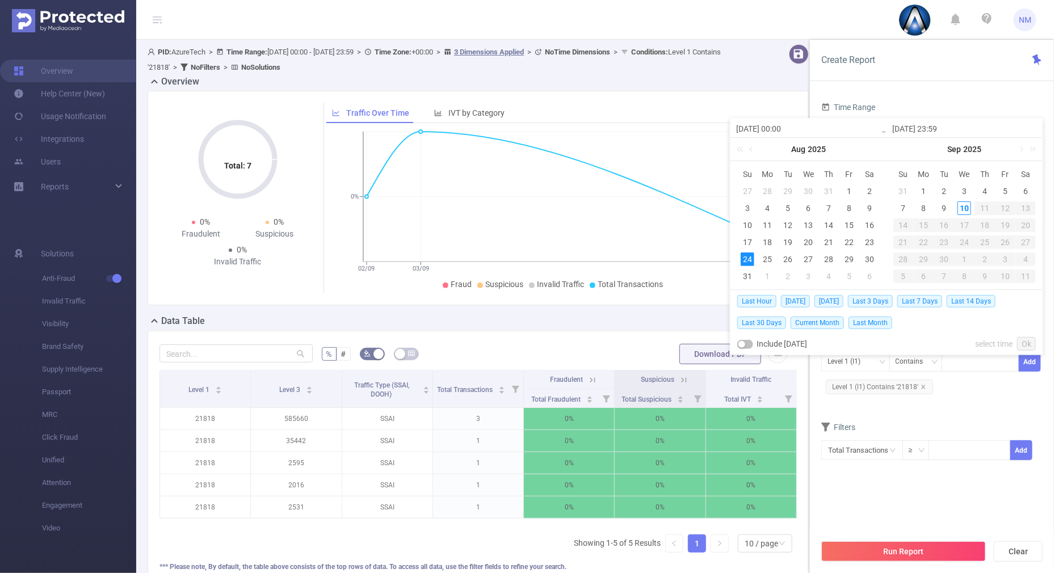
type input "[DATE] 23:59"
type input "[DATE] 00:00"
type input "[DATE] 23:59"
click at [962, 202] on div "10" at bounding box center [965, 208] width 14 height 14
click at [741, 253] on div "24" at bounding box center [748, 260] width 14 height 14
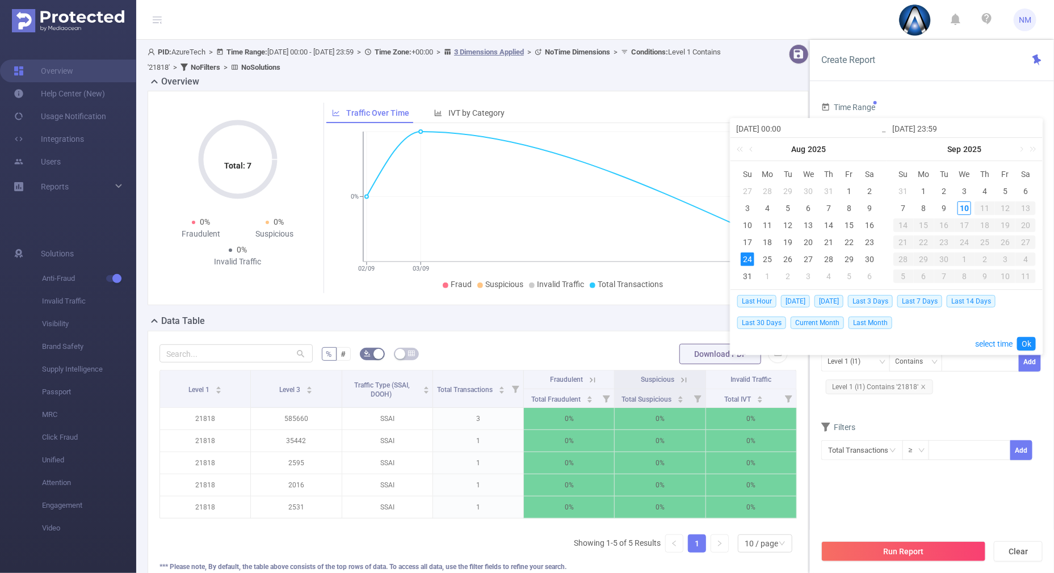
type input "[DATE] 23:59"
click at [967, 207] on div "10" at bounding box center [965, 208] width 14 height 14
click at [746, 258] on div "24" at bounding box center [748, 260] width 14 height 14
click at [1031, 342] on link "Ok" at bounding box center [1026, 344] width 19 height 14
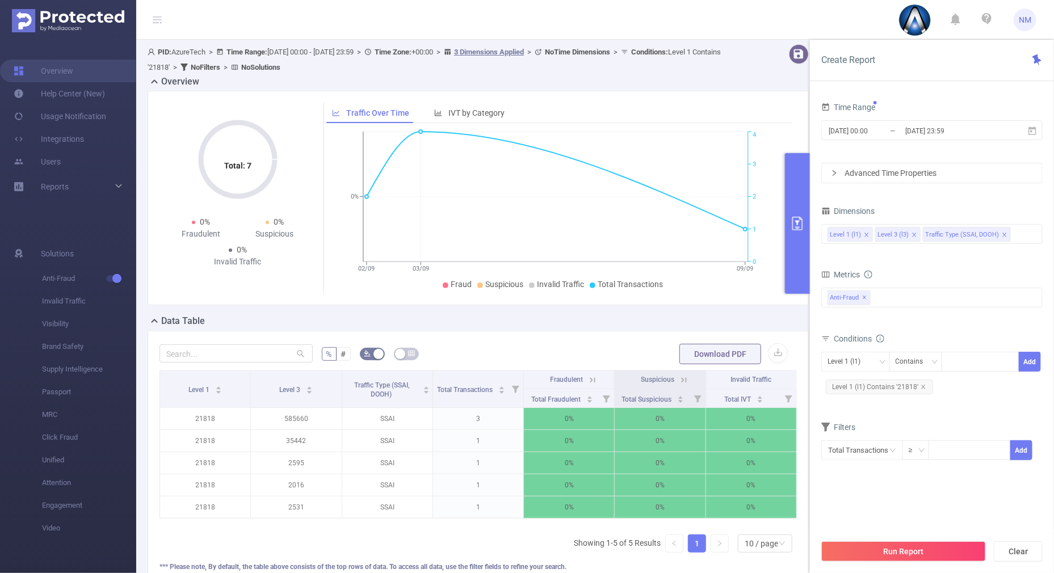
click at [880, 555] on button "Run Report" at bounding box center [903, 551] width 165 height 20
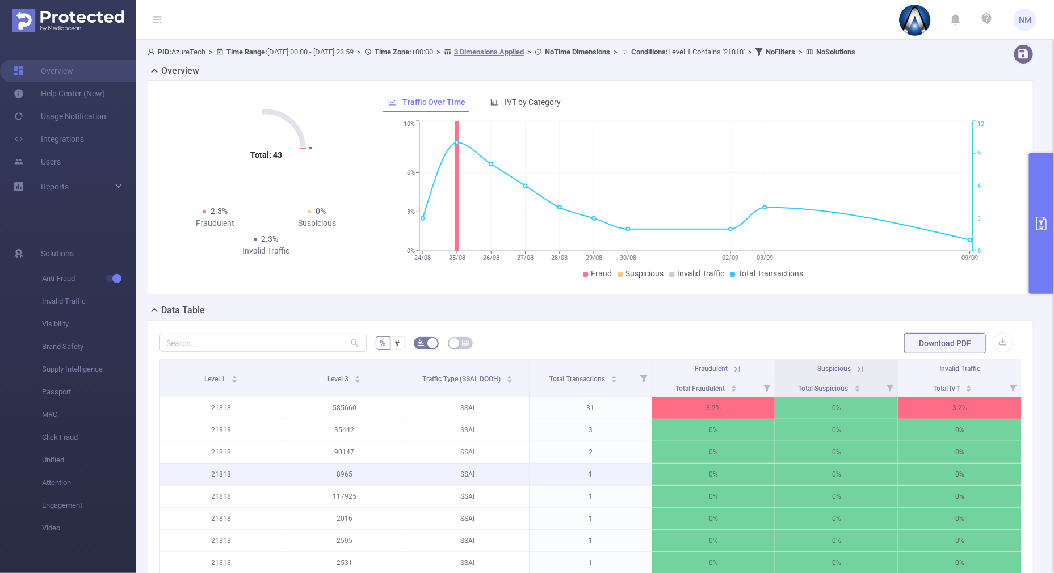
scroll to position [141, 0]
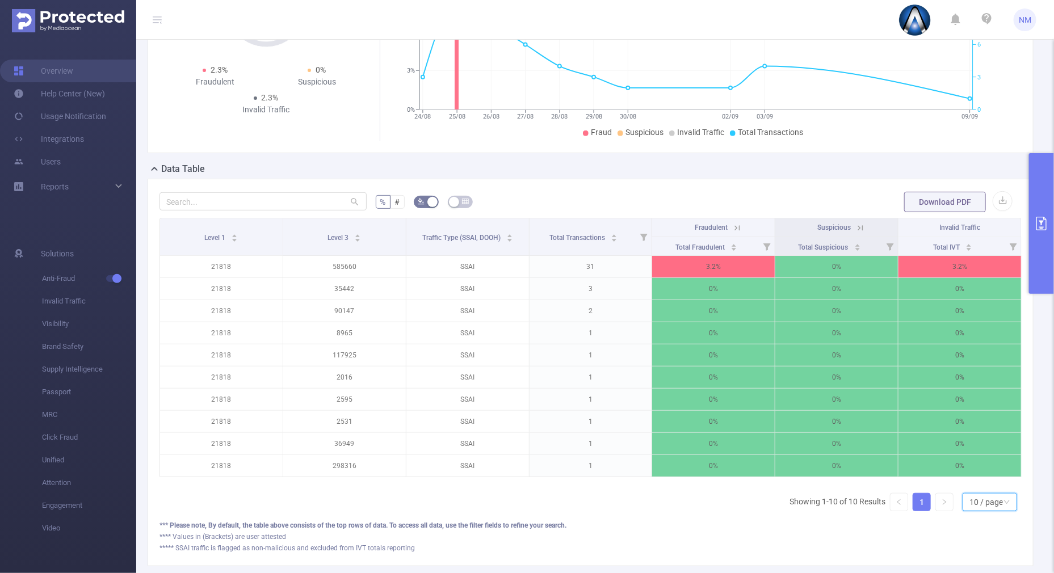
click at [969, 508] on div "10 / page" at bounding box center [985, 502] width 33 height 17
click at [732, 227] on icon at bounding box center [737, 228] width 10 height 10
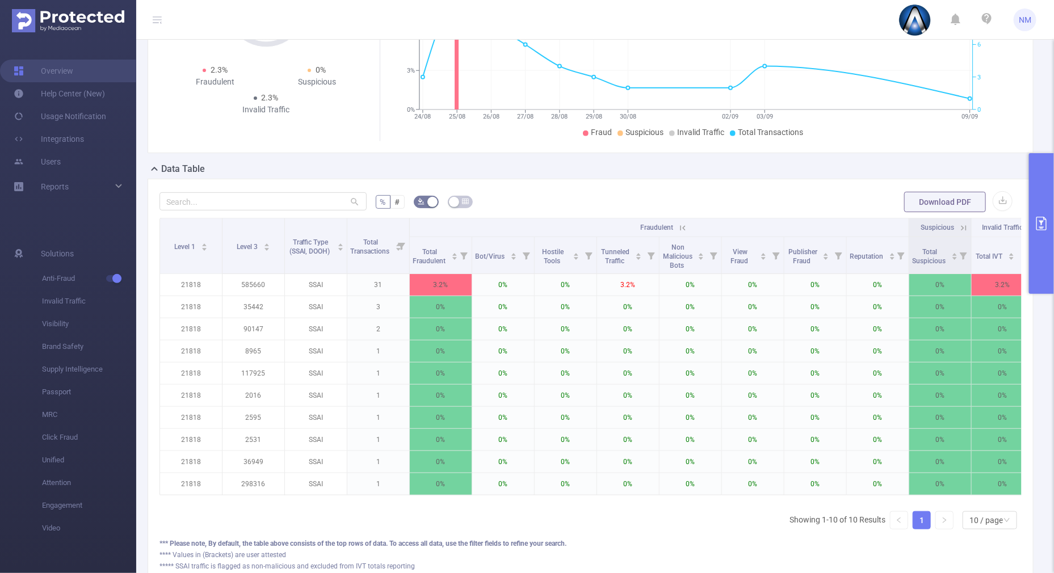
click at [682, 226] on icon at bounding box center [683, 228] width 10 height 10
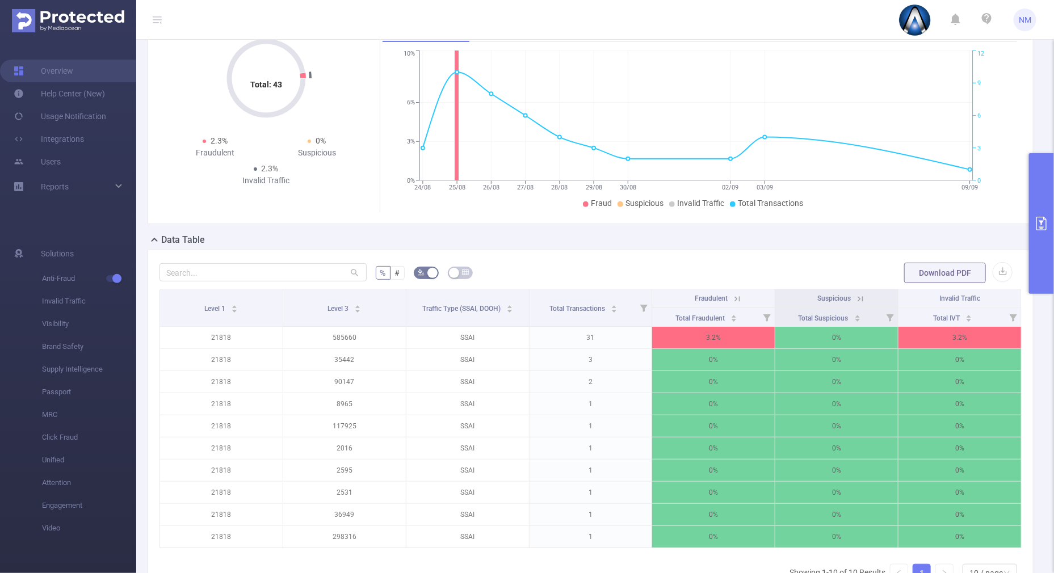
scroll to position [0, 0]
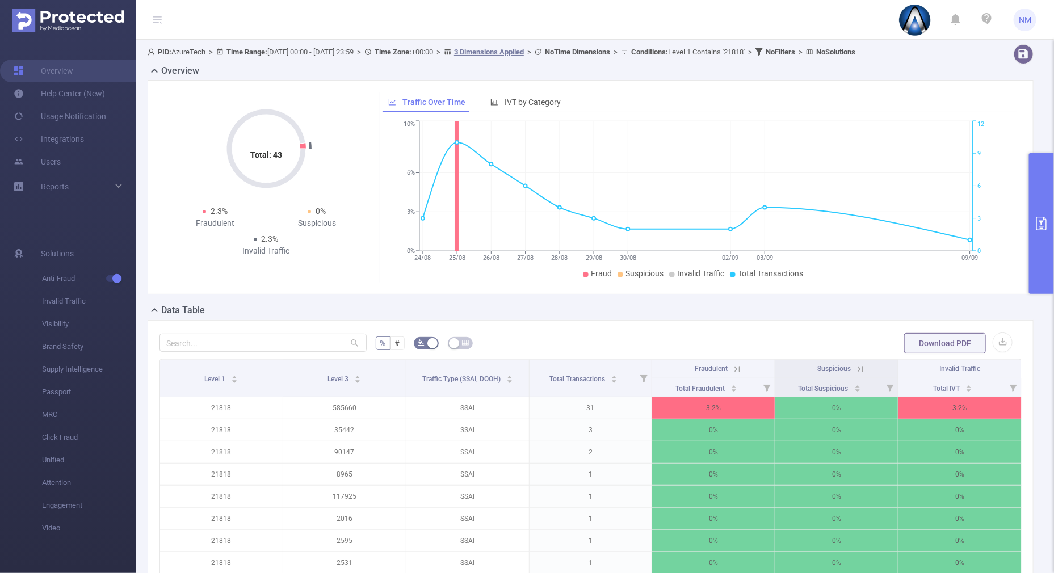
click at [628, 332] on form "% # Download PDF" at bounding box center [590, 343] width 862 height 23
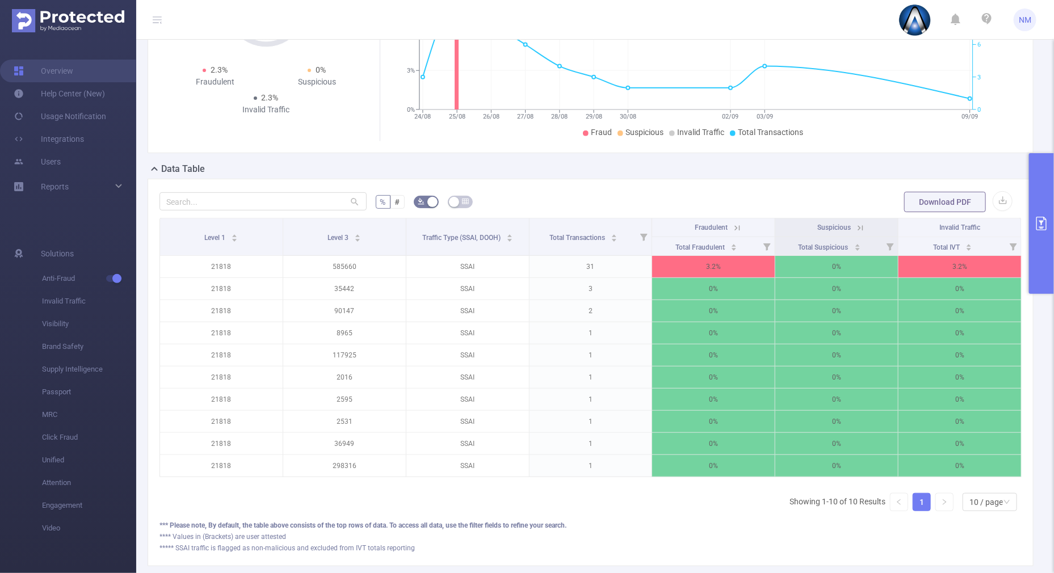
scroll to position [141, 0]
click at [1039, 253] on button "primary" at bounding box center [1041, 223] width 25 height 141
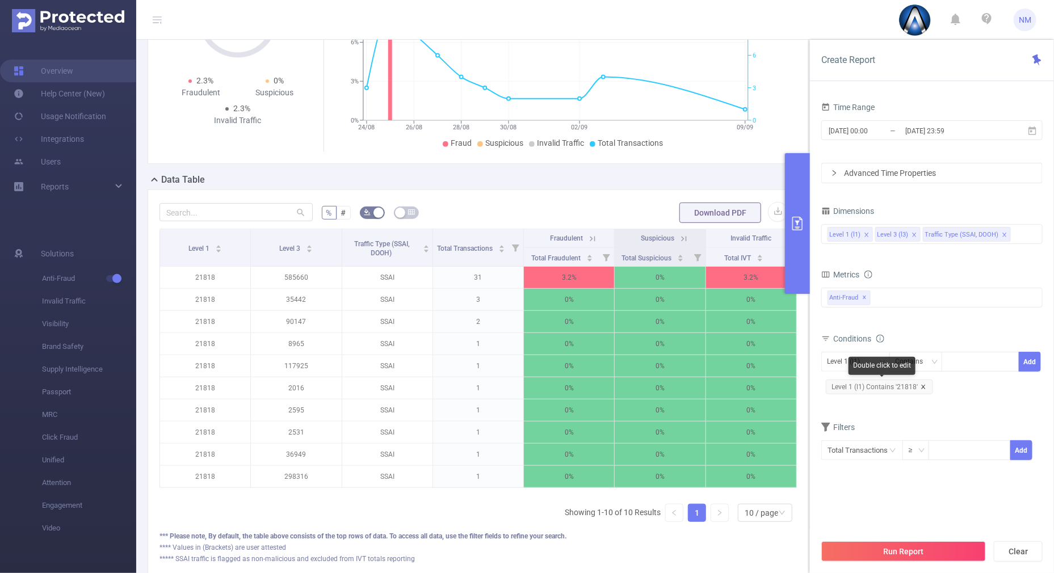
click at [921, 385] on icon "icon: close" at bounding box center [923, 387] width 4 height 4
click at [993, 361] on div at bounding box center [980, 361] width 65 height 19
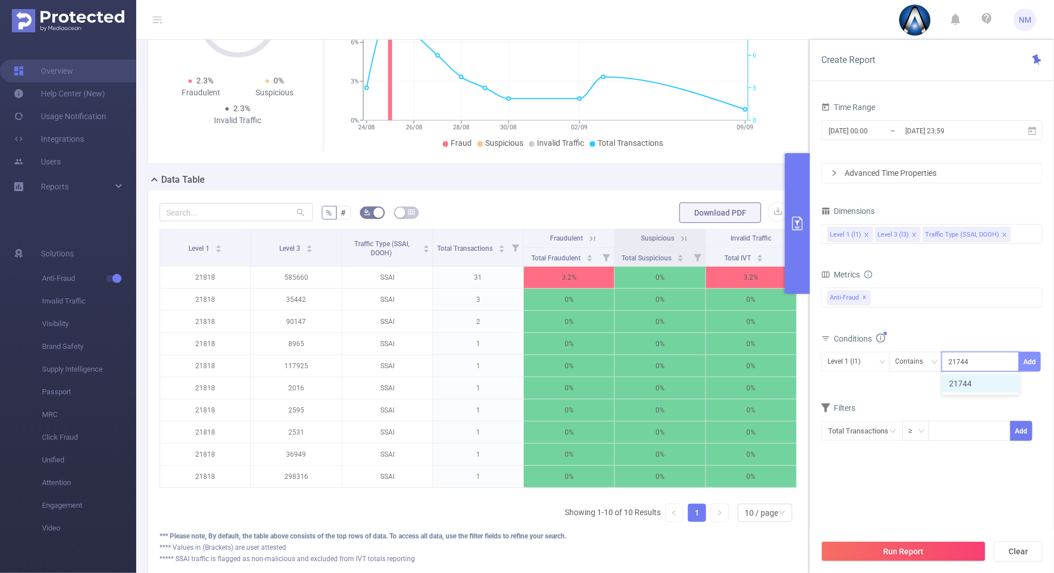
type input "21744"
click at [1032, 363] on button "Add" at bounding box center [1030, 362] width 22 height 20
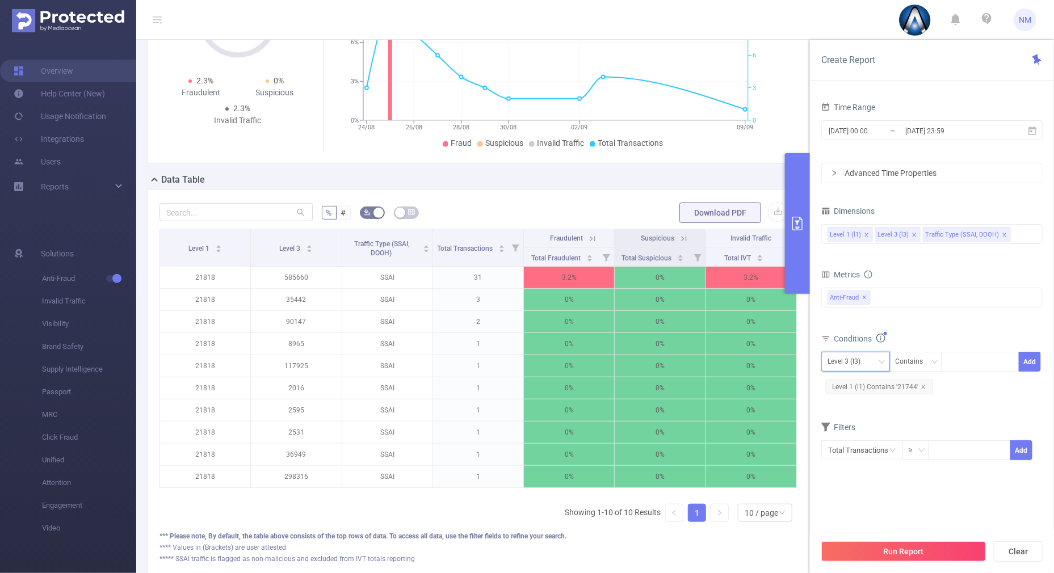
click at [868, 358] on div "Level 3 (l3)" at bounding box center [856, 361] width 56 height 19
click at [845, 383] on li "Level 1 (l1)" at bounding box center [873, 384] width 104 height 18
click at [934, 322] on div "Total Fraudulent Bot/Virus Hostile Tools Tunneled Traffic Non Malicious Bots Vi…" at bounding box center [931, 305] width 221 height 40
click at [891, 553] on button "Run Report" at bounding box center [903, 551] width 165 height 20
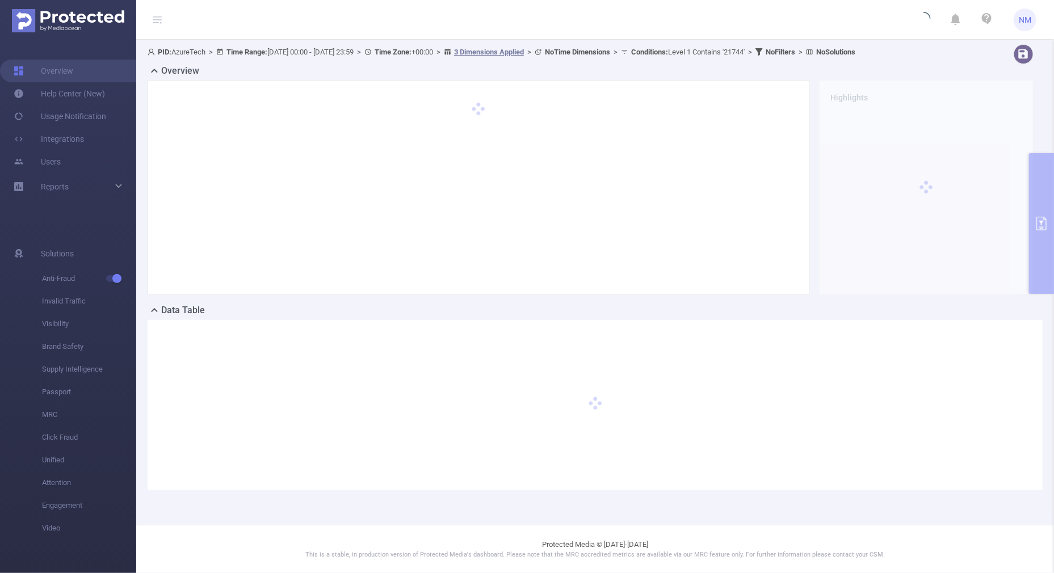
scroll to position [0, 0]
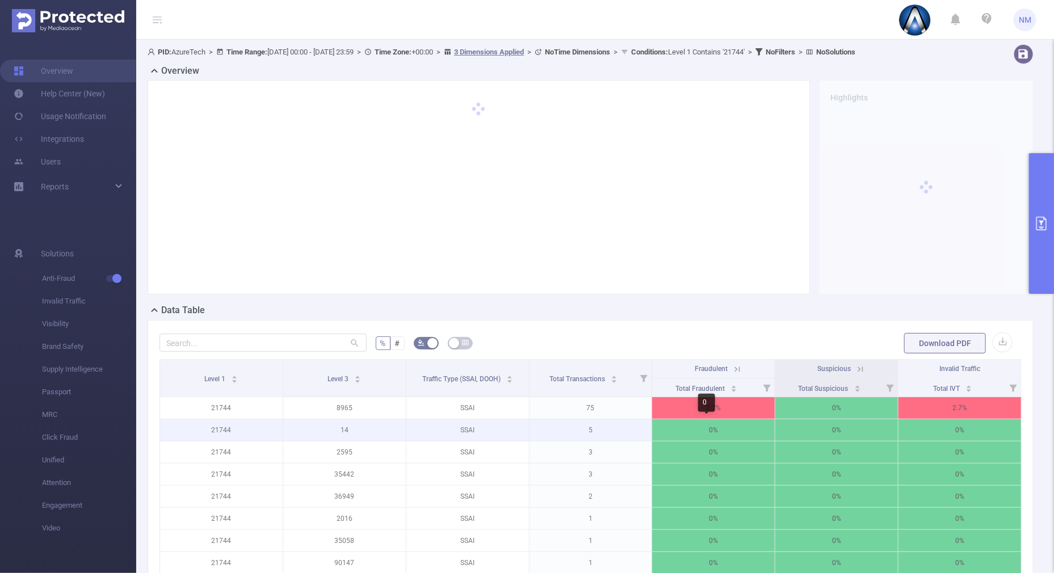
scroll to position [141, 0]
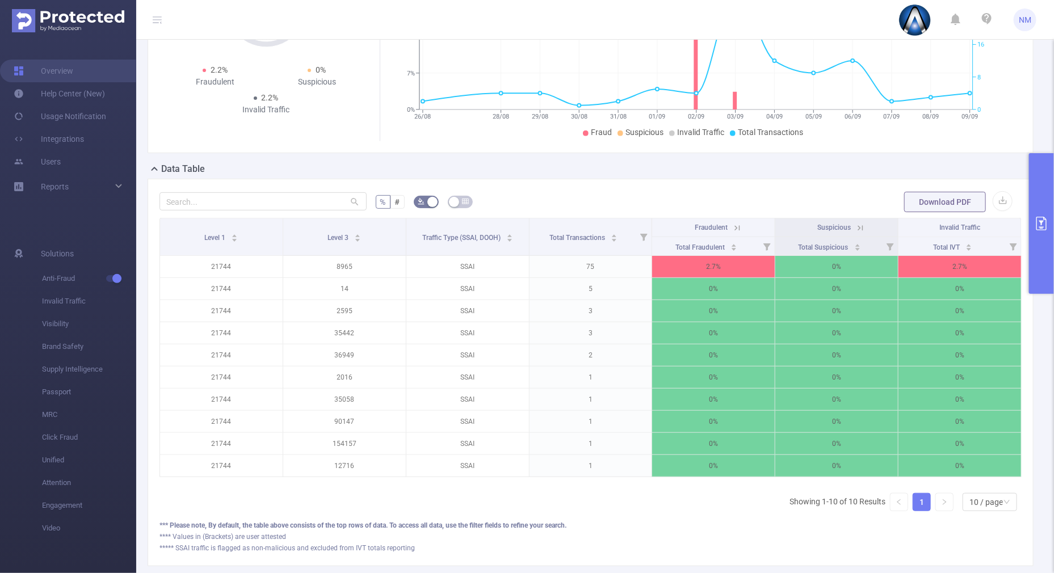
click at [732, 224] on icon at bounding box center [737, 228] width 10 height 10
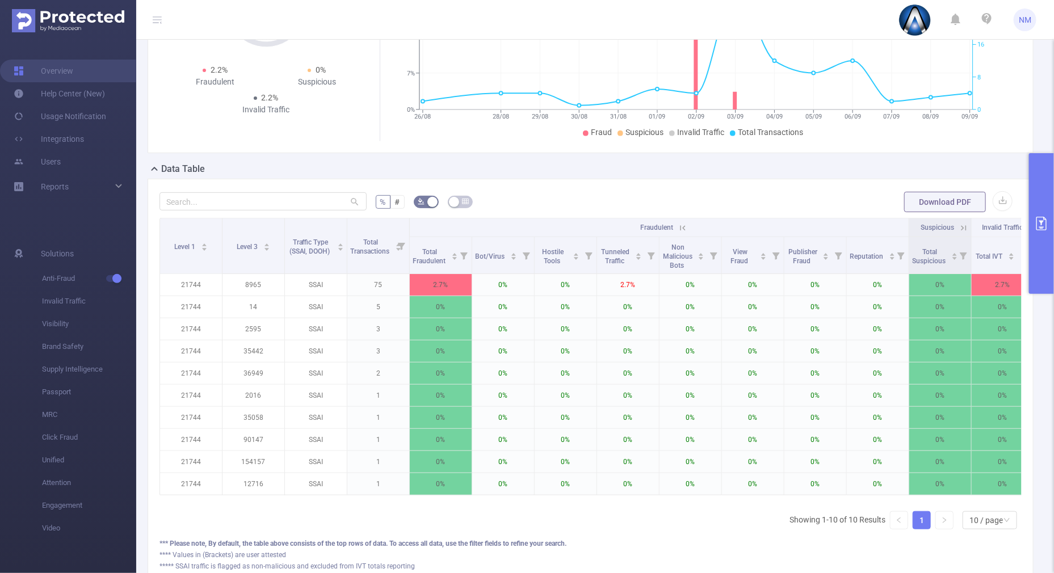
click at [684, 226] on icon at bounding box center [683, 228] width 10 height 10
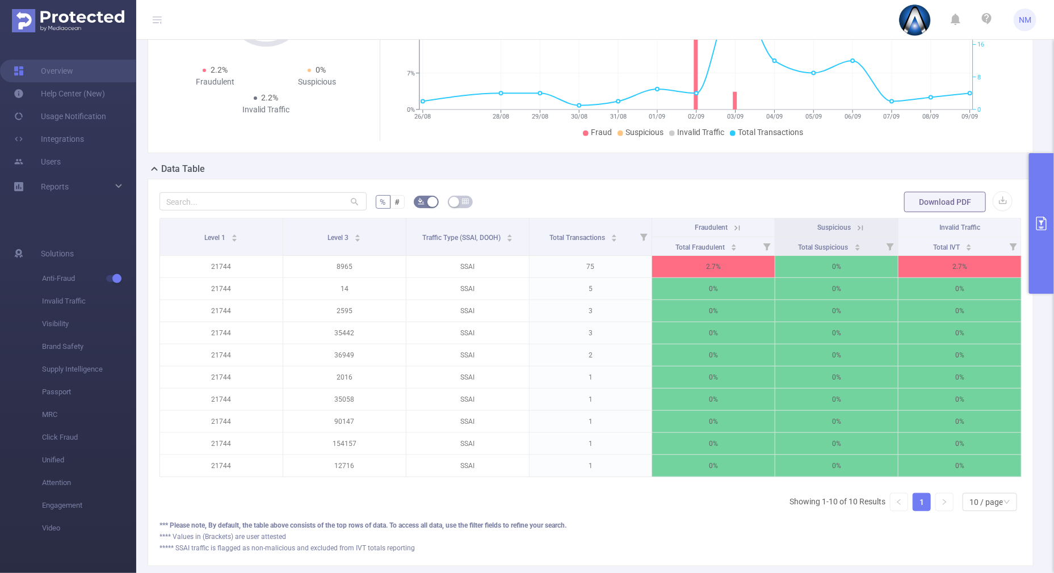
click at [732, 225] on icon at bounding box center [737, 228] width 10 height 10
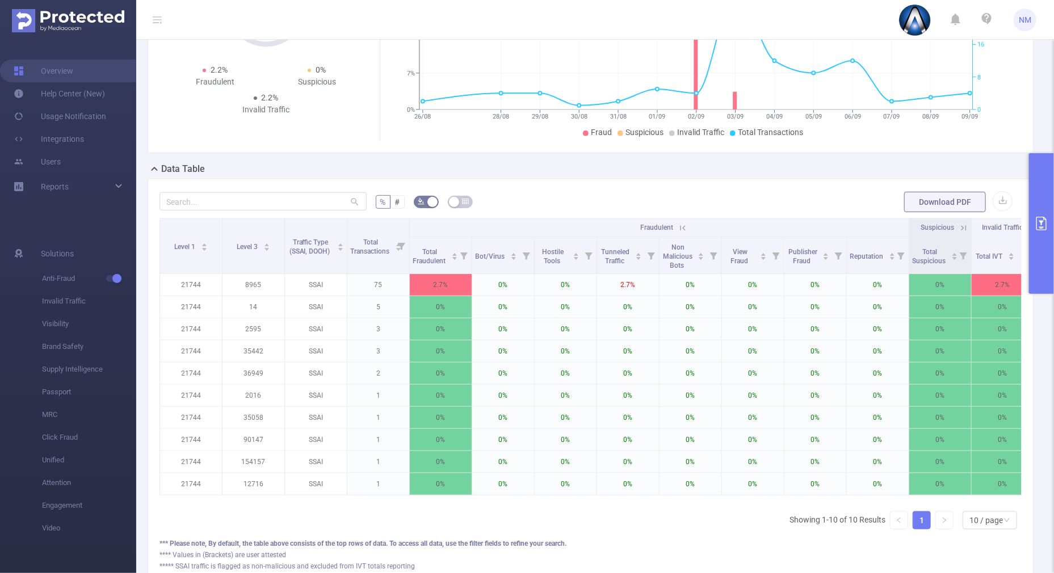
click at [681, 228] on icon at bounding box center [683, 227] width 5 height 5
